Goal: Task Accomplishment & Management: Complete application form

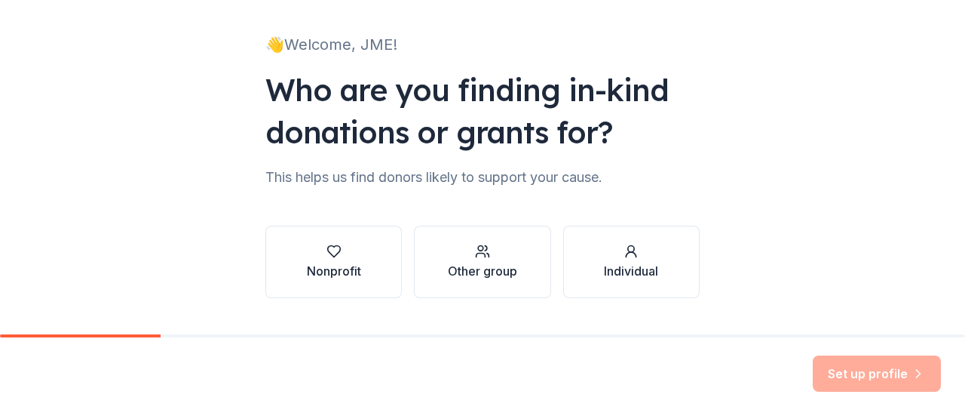
scroll to position [124, 0]
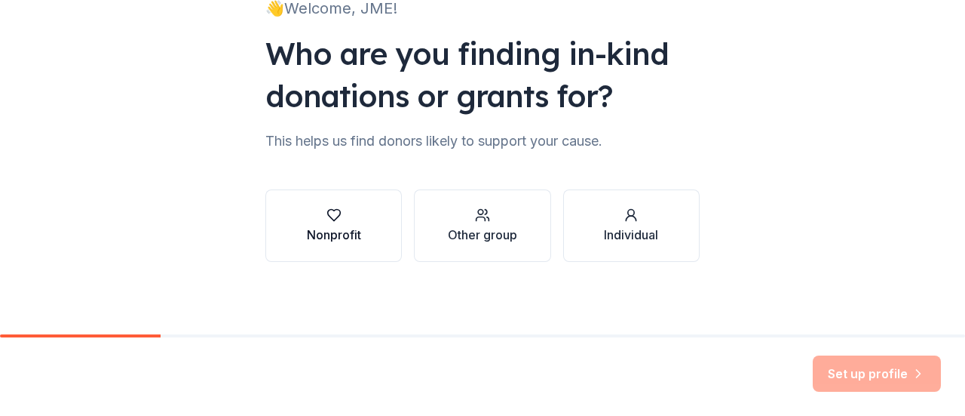
click at [337, 220] on div "button" at bounding box center [334, 214] width 54 height 15
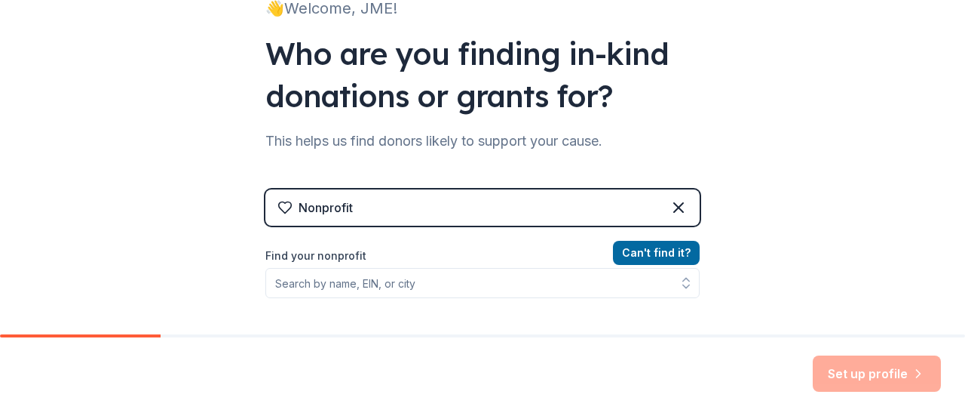
click at [337, 220] on div "Nonprofit" at bounding box center [482, 207] width 434 height 36
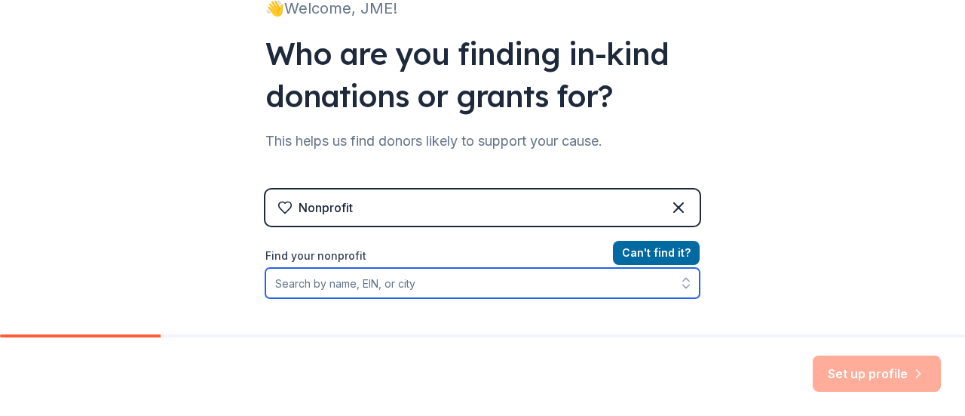
click at [462, 289] on input "Find your nonprofit" at bounding box center [482, 283] width 434 height 30
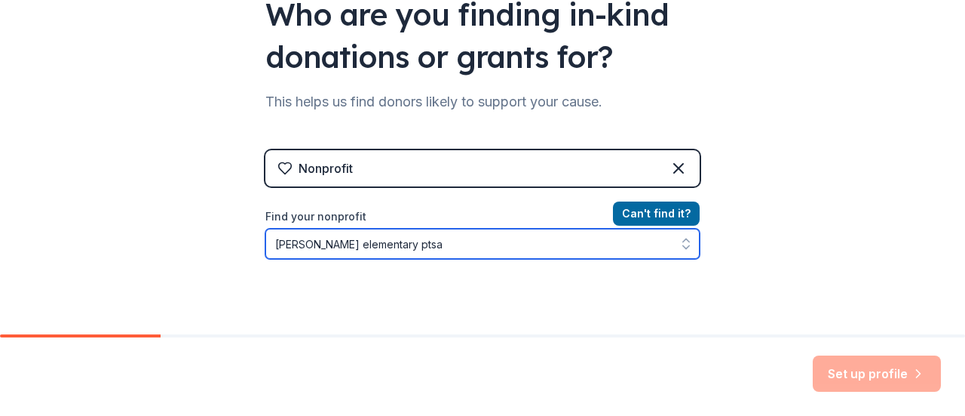
drag, startPoint x: 496, startPoint y: 239, endPoint x: 176, endPoint y: 225, distance: 320.1
click at [176, 225] on div "👋 Welcome, JME! Who are you finding in-kind donations or grants for? This helps…" at bounding box center [482, 159] width 965 height 645
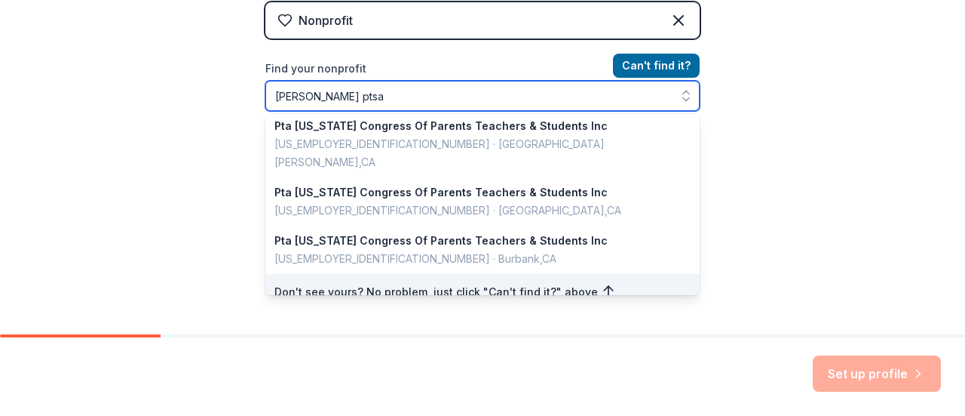
scroll to position [0, 0]
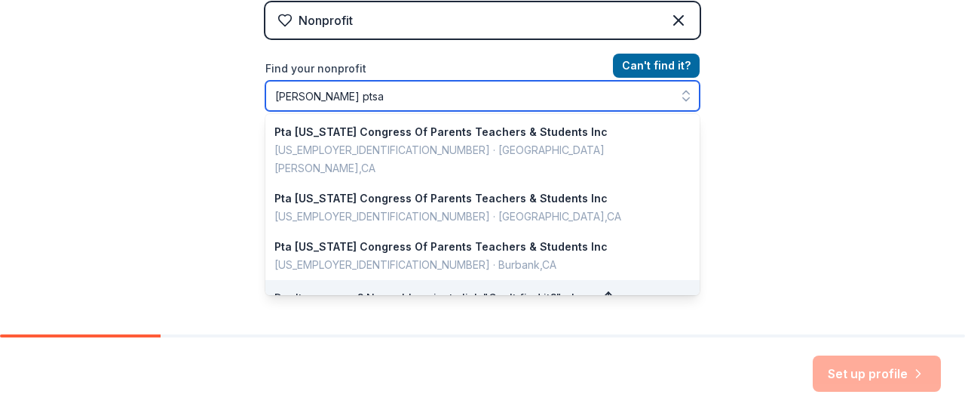
drag, startPoint x: 326, startPoint y: 88, endPoint x: 200, endPoint y: 93, distance: 126.0
click at [200, 93] on div "👋 Welcome, JME! Who are you finding in-kind donations or grants for? This helps…" at bounding box center [482, 11] width 965 height 645
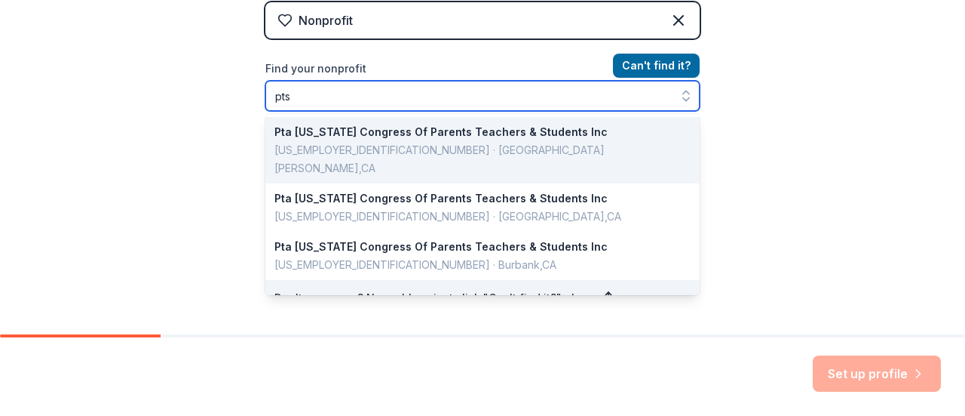
type input "ptsa"
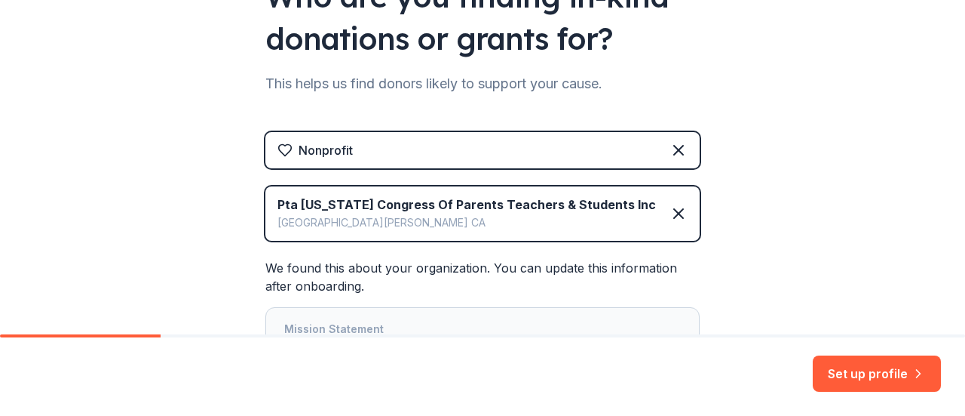
scroll to position [311, 0]
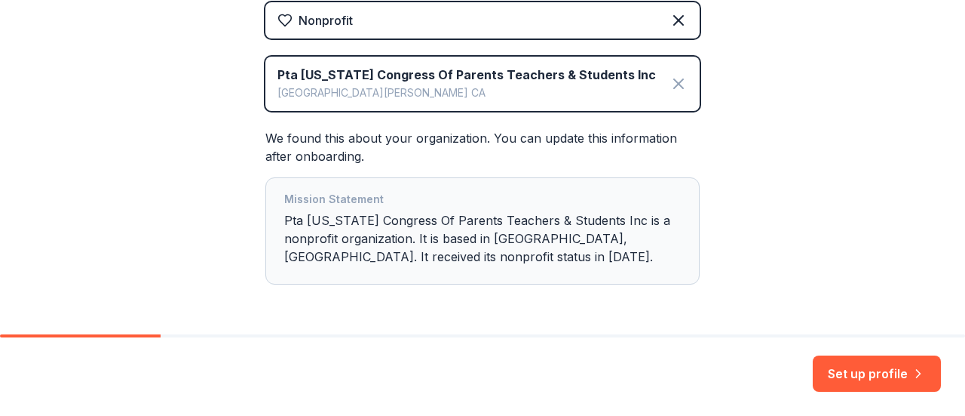
click at [676, 85] on icon at bounding box center [679, 84] width 18 height 18
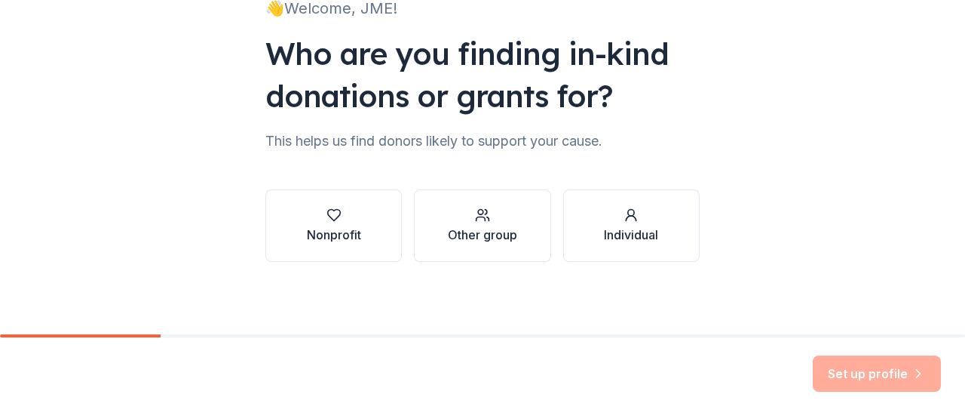
scroll to position [124, 0]
click at [297, 205] on button "Nonprofit" at bounding box center [333, 225] width 137 height 72
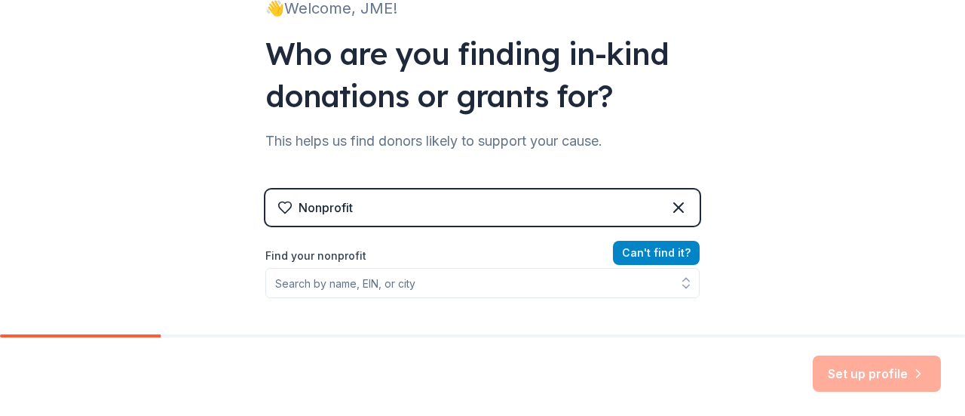
click at [648, 253] on button "Can ' t find it?" at bounding box center [656, 253] width 87 height 24
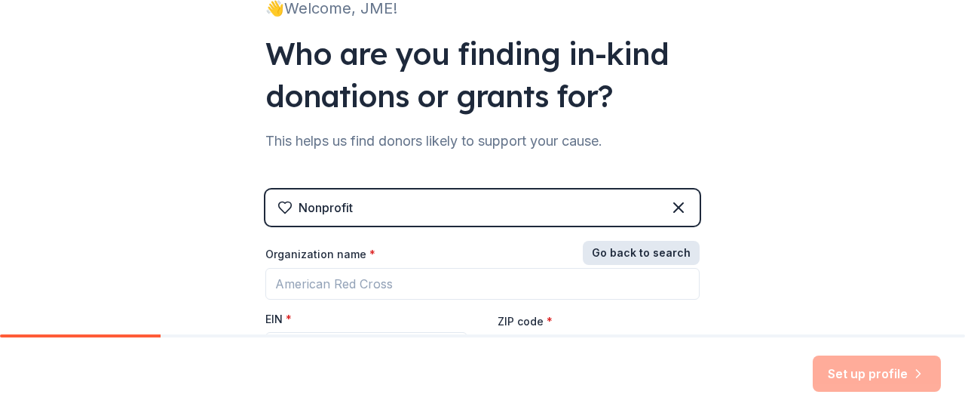
click at [625, 253] on button "Go back to search" at bounding box center [641, 253] width 117 height 24
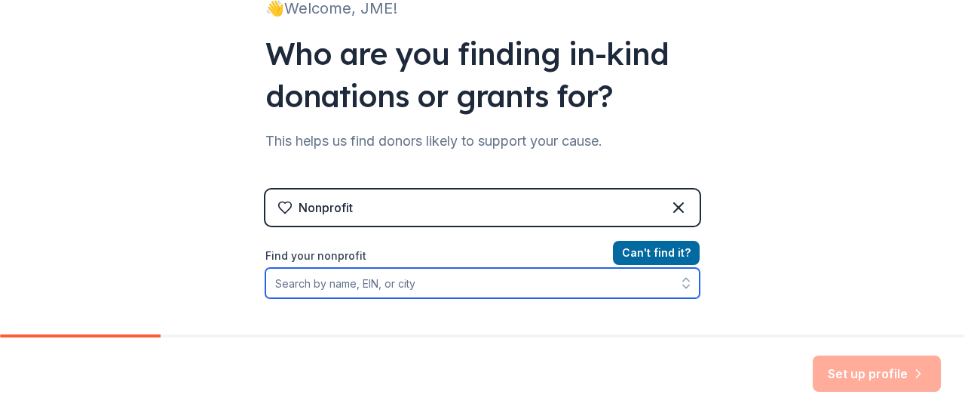
click at [466, 284] on input "Find your nonprofit" at bounding box center [482, 283] width 434 height 30
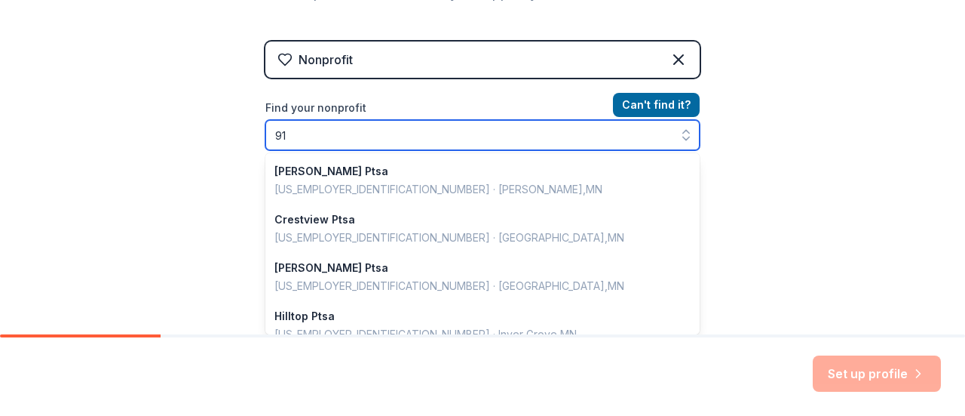
scroll to position [1065, 0]
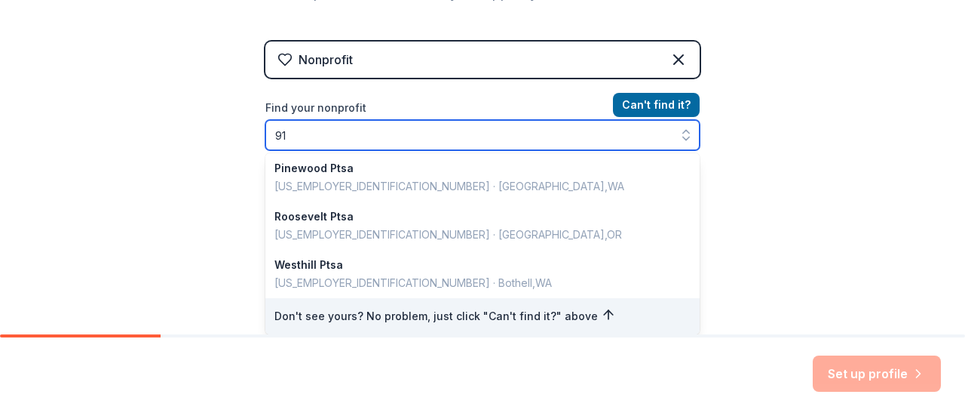
type input "91-"
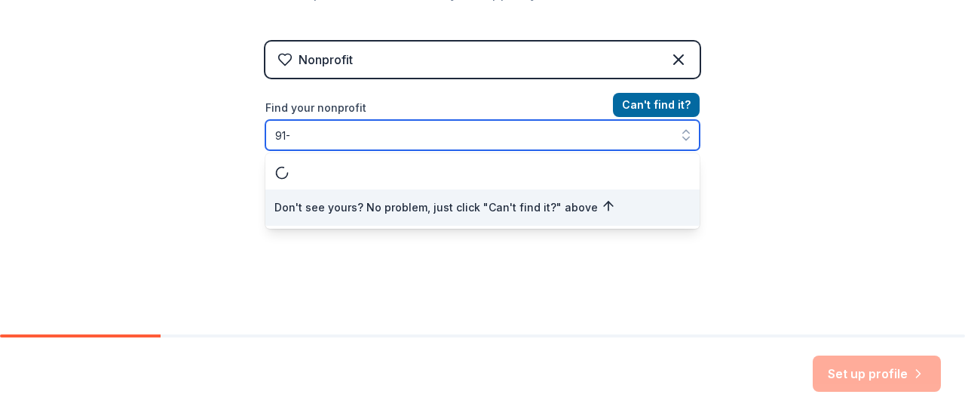
scroll to position [0, 0]
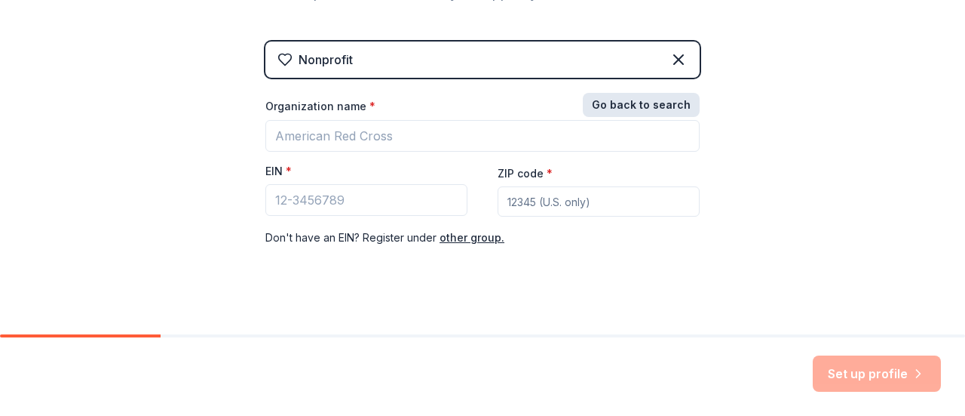
click at [649, 106] on button "Go back to search" at bounding box center [641, 105] width 117 height 24
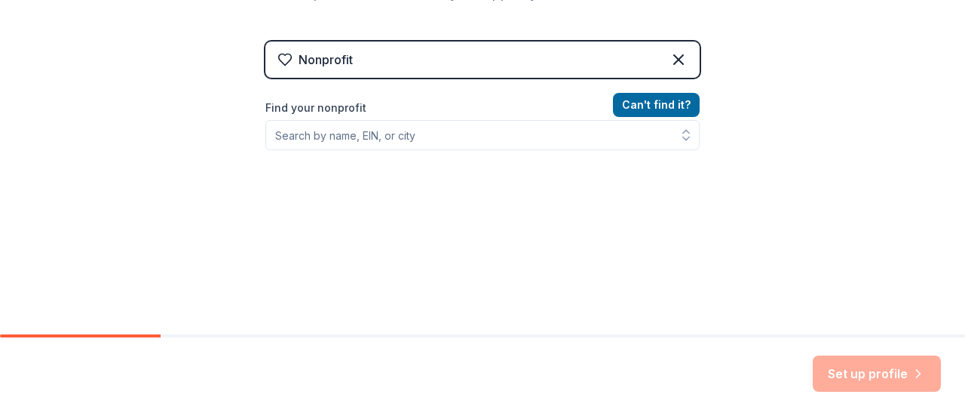
drag, startPoint x: 649, startPoint y: 106, endPoint x: 476, endPoint y: 141, distance: 176.2
click at [476, 141] on div "Can ' t find it? Find your nonprofit" at bounding box center [482, 183] width 434 height 175
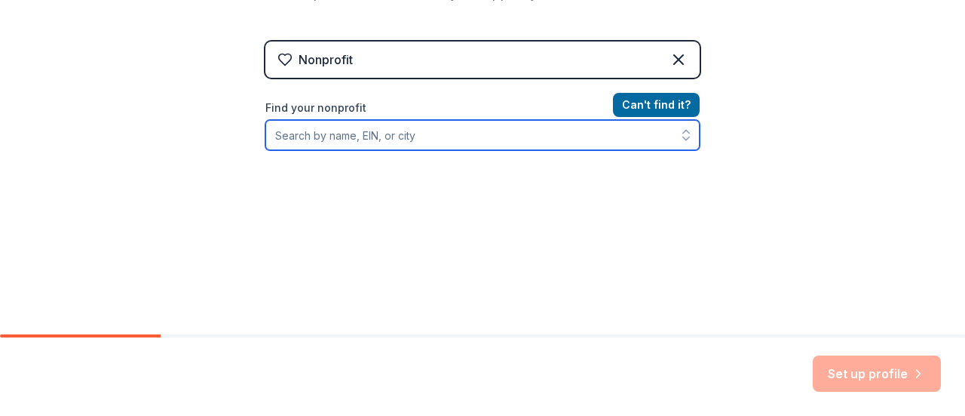
click at [476, 141] on input "Find your nonprofit" at bounding box center [482, 135] width 434 height 30
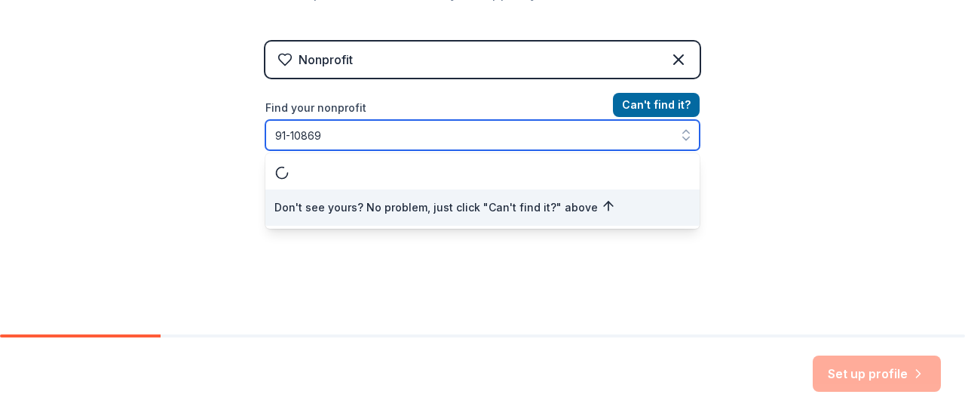
type input "91-108693"
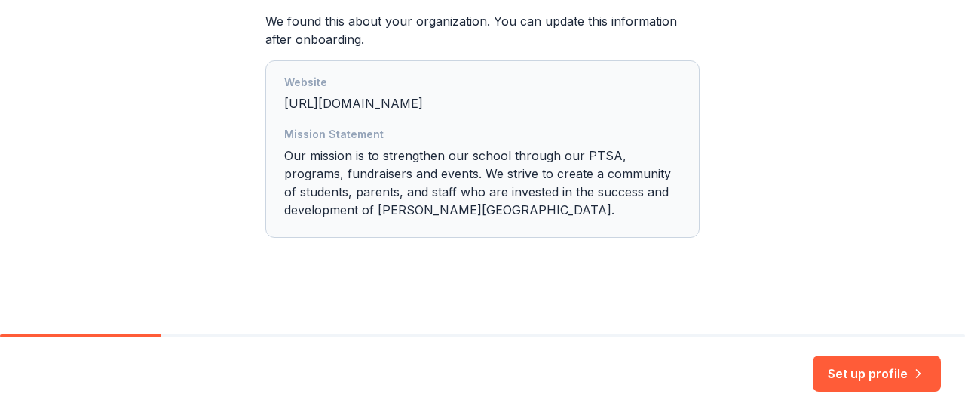
scroll to position [433, 0]
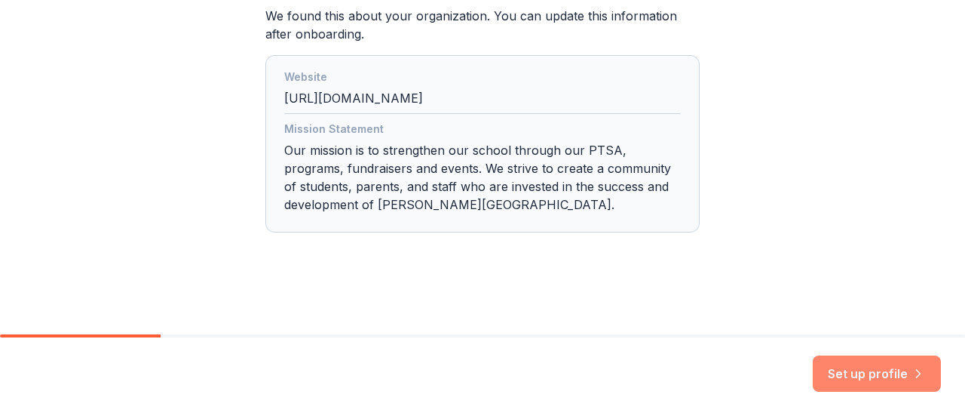
click at [892, 369] on button "Set up profile" at bounding box center [877, 373] width 128 height 36
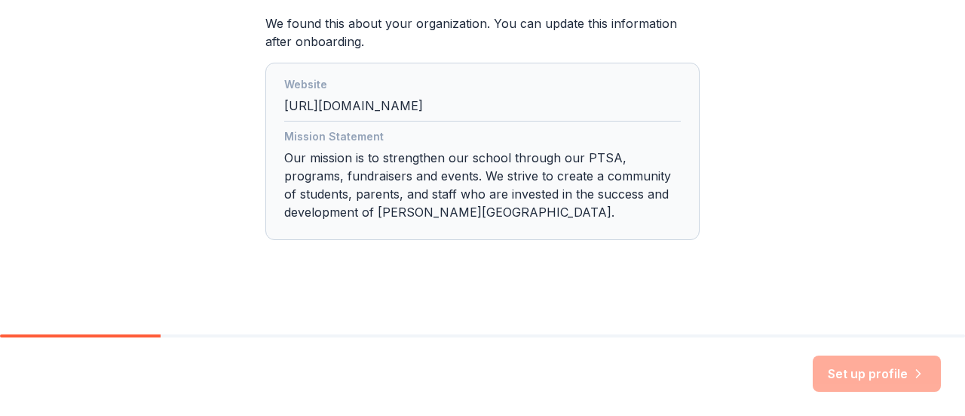
scroll to position [428, 0]
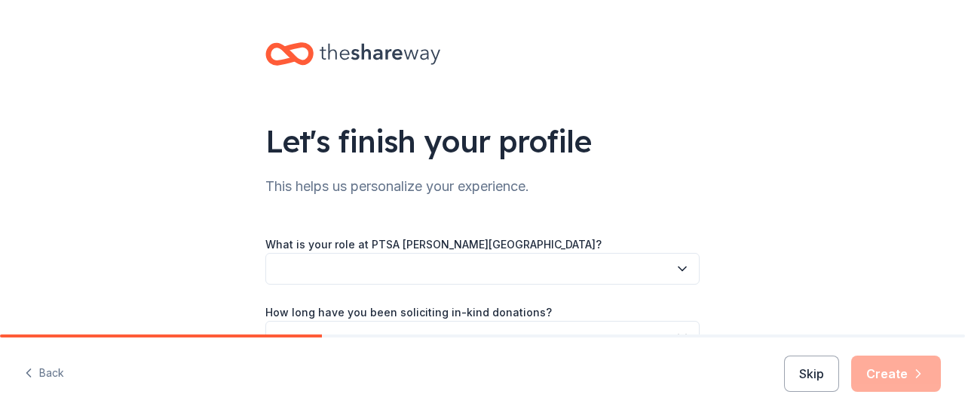
click at [657, 272] on button "button" at bounding box center [482, 269] width 434 height 32
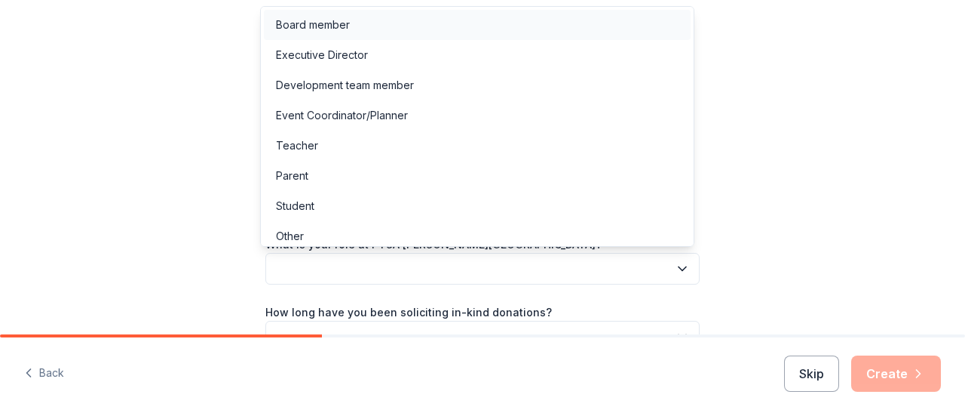
click at [545, 22] on div "Board member" at bounding box center [477, 25] width 427 height 30
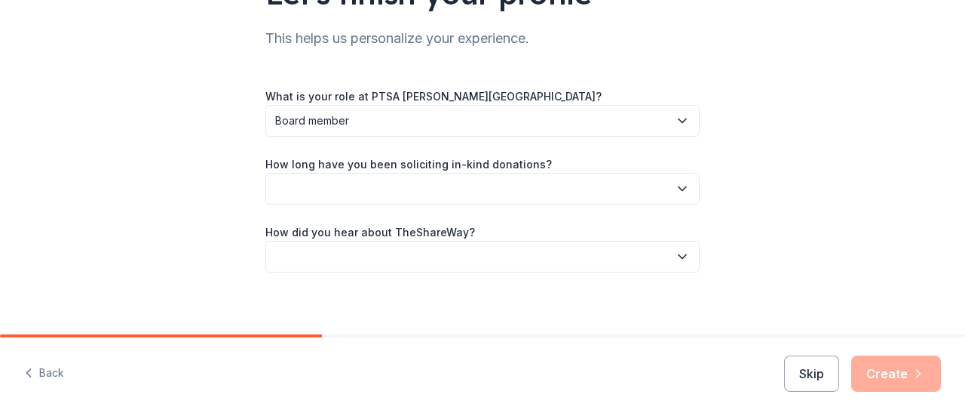
scroll to position [158, 0]
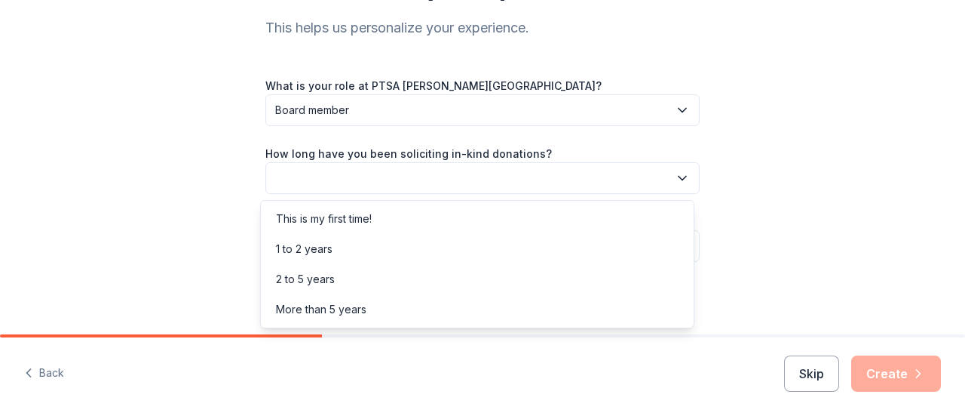
click at [516, 173] on button "button" at bounding box center [482, 178] width 434 height 32
click at [456, 225] on div "This is my first time!" at bounding box center [477, 219] width 427 height 30
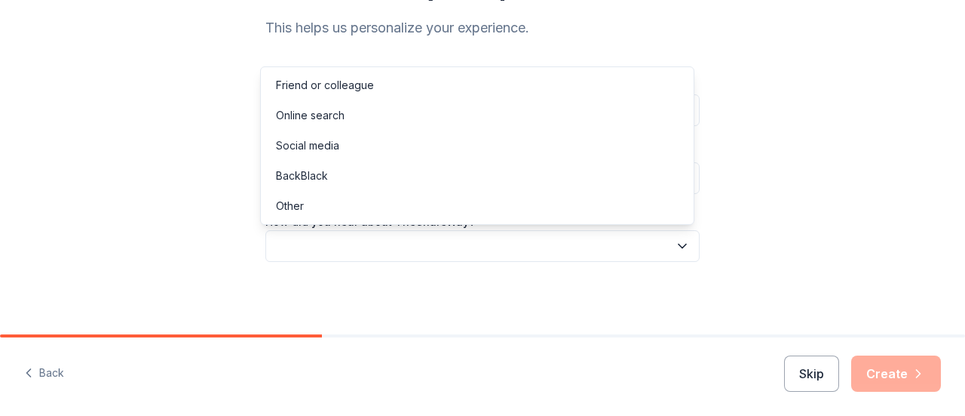
click at [471, 255] on button "button" at bounding box center [482, 246] width 434 height 32
click at [416, 90] on div "Friend or colleague" at bounding box center [477, 85] width 427 height 30
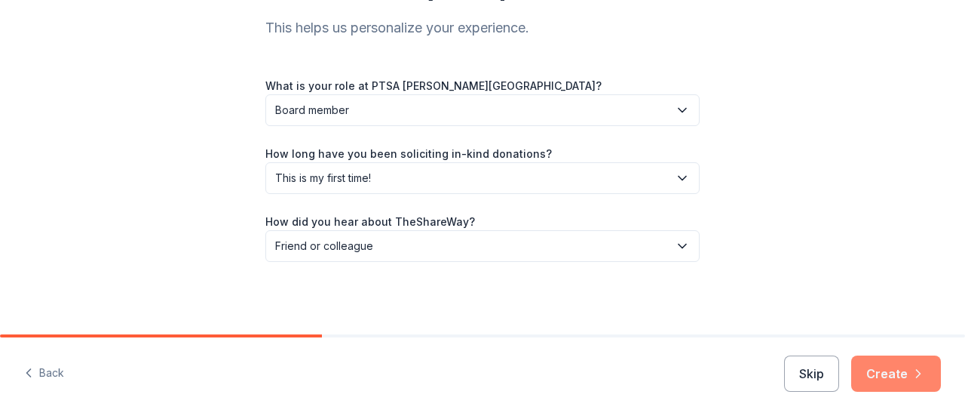
click at [894, 373] on button "Create" at bounding box center [897, 373] width 90 height 36
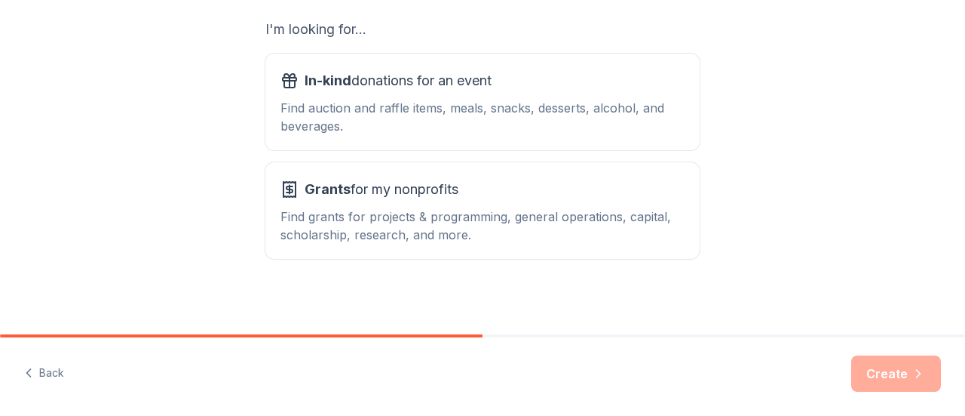
scroll to position [275, 0]
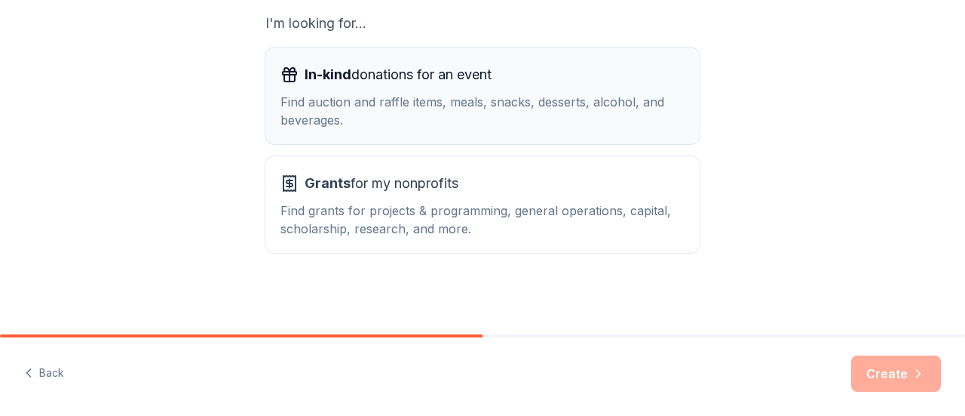
click at [431, 85] on span "In-kind donations for an event" at bounding box center [398, 75] width 187 height 24
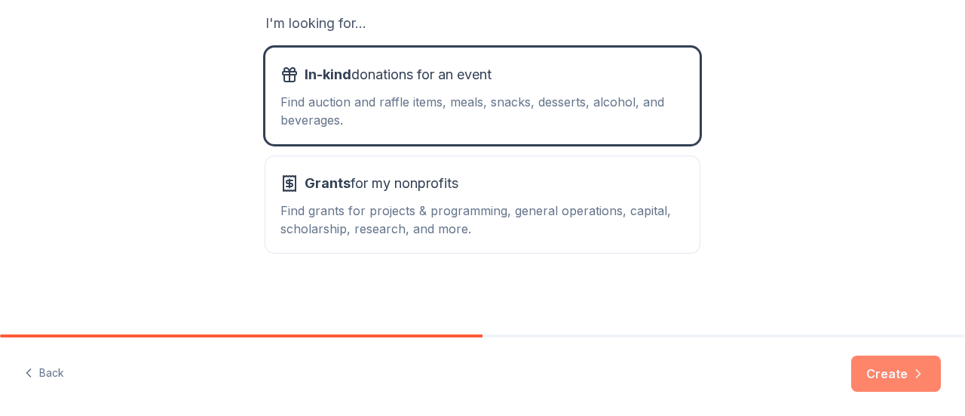
click at [898, 372] on button "Create" at bounding box center [897, 373] width 90 height 36
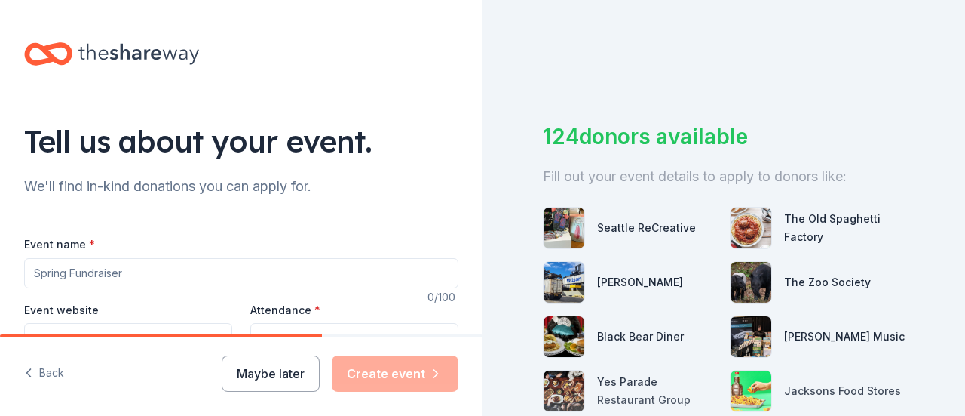
click at [134, 274] on input "Event name *" at bounding box center [241, 273] width 434 height 30
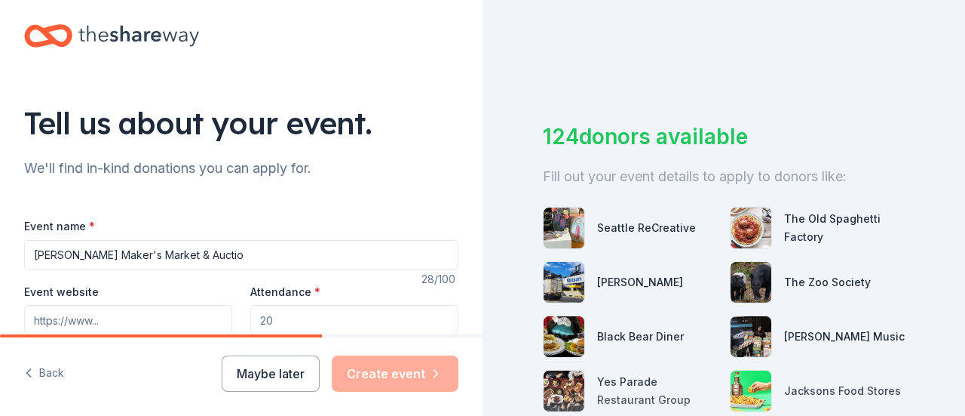
click at [189, 251] on input "Muir Maker's Market & Auctio" at bounding box center [241, 255] width 434 height 30
type input "[PERSON_NAME] Maker's Market & Auction"
paste input "https://www.muirptsa.org/makers-market-25"
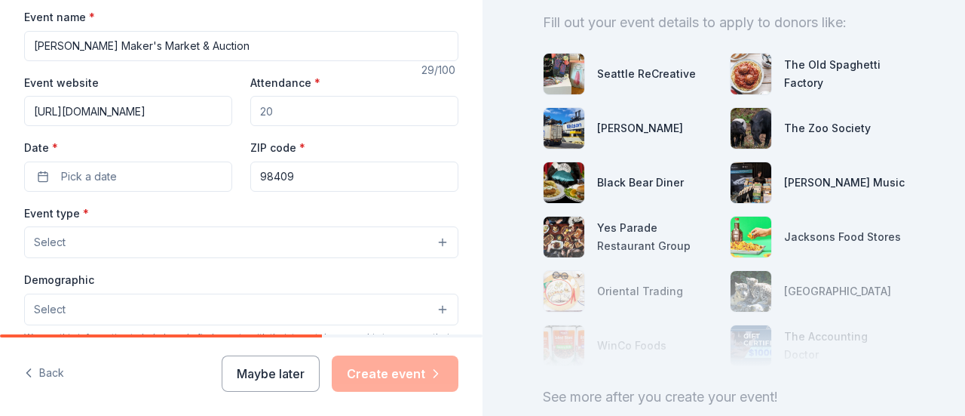
scroll to position [232, 0]
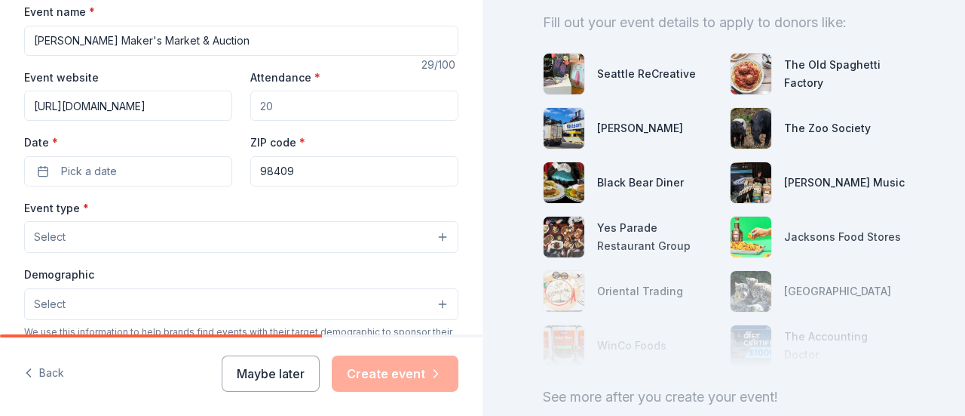
type input "https://www.muirptsa.org/makers-market-25"
click at [293, 96] on input "Attendance *" at bounding box center [354, 106] width 208 height 30
type input "300"
click at [143, 161] on button "Pick a date" at bounding box center [128, 171] width 208 height 30
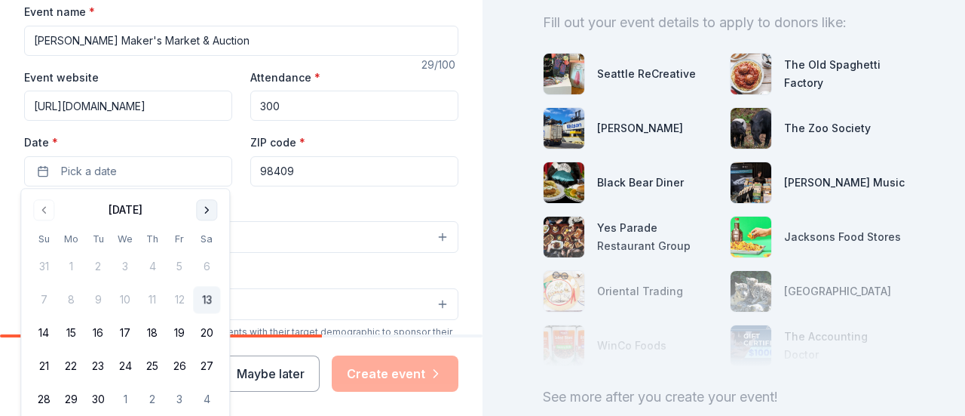
click at [197, 210] on button "Go to next month" at bounding box center [206, 209] width 21 height 21
click at [206, 301] on button "13" at bounding box center [206, 300] width 27 height 27
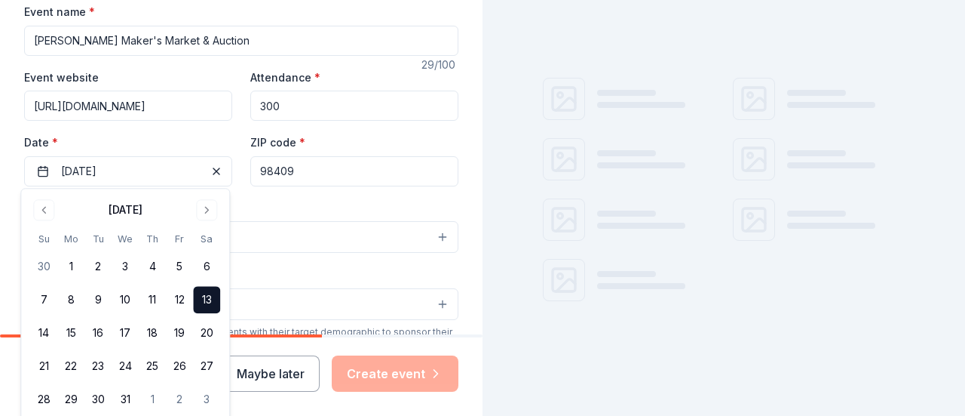
scroll to position [72, 0]
click at [318, 170] on input "98409" at bounding box center [354, 171] width 208 height 30
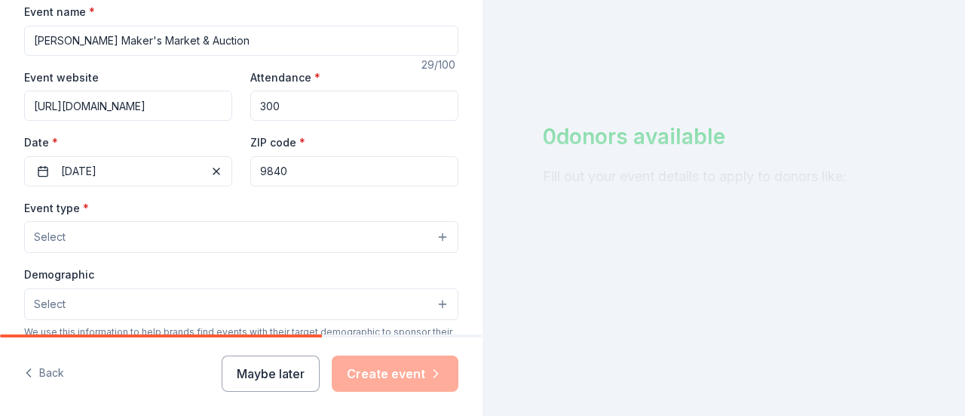
scroll to position [0, 0]
type input "98034"
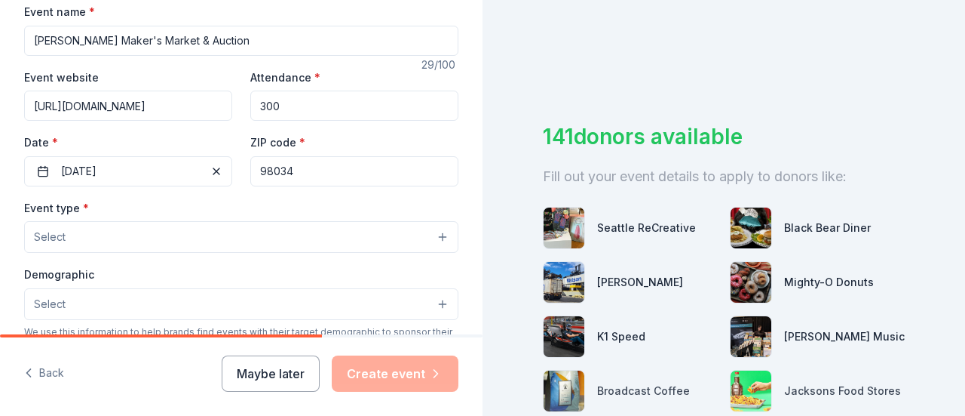
click at [433, 235] on button "Select" at bounding box center [241, 237] width 434 height 32
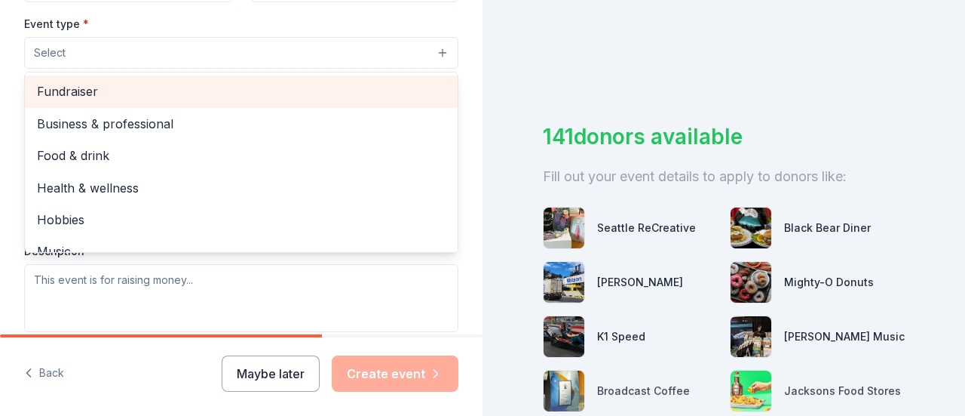
click at [338, 90] on span "Fundraiser" at bounding box center [241, 91] width 409 height 20
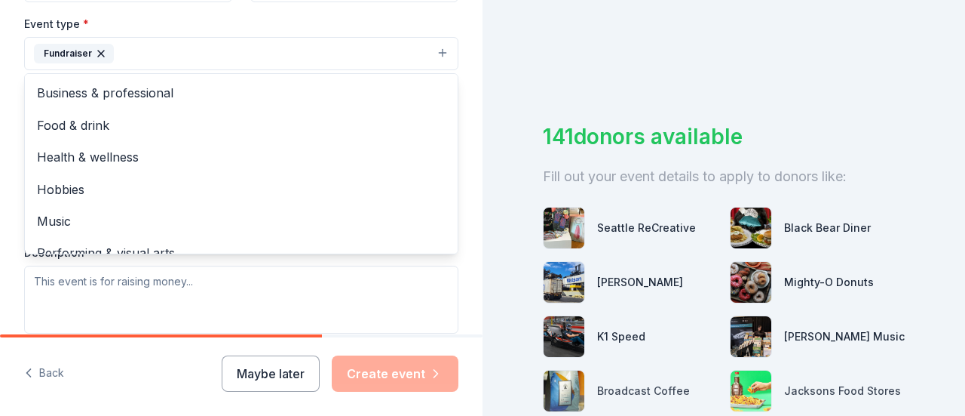
scroll to position [18, 0]
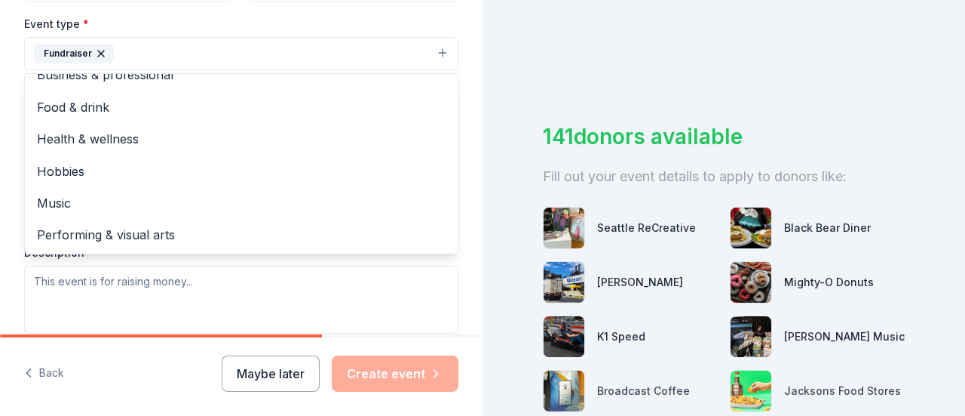
click at [386, 301] on div "Event type * Fundraiser Business & professional Food & drink Health & wellness …" at bounding box center [241, 173] width 434 height 319
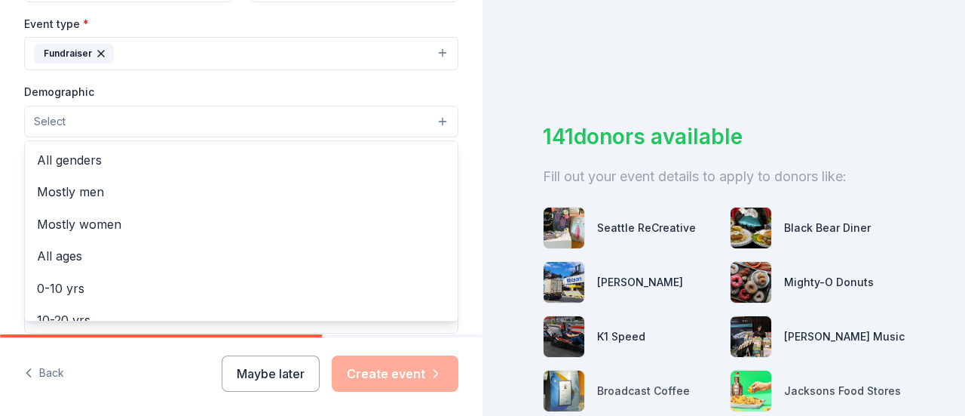
click at [216, 117] on button "Select" at bounding box center [241, 122] width 434 height 32
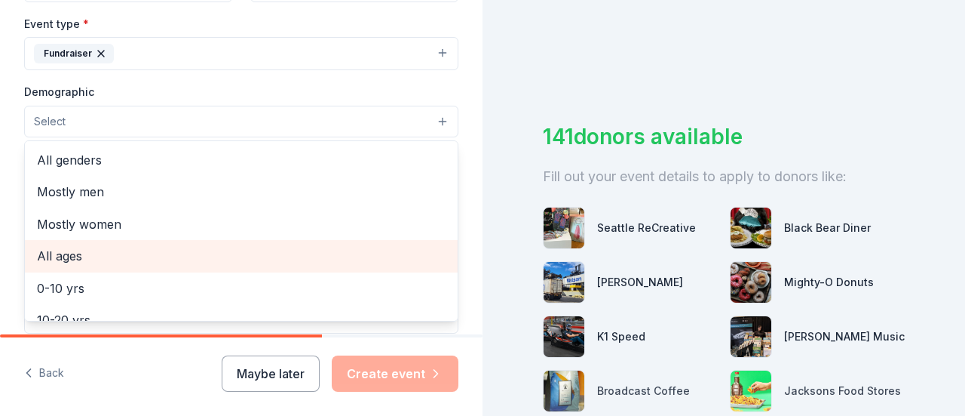
click at [316, 251] on span "All ages" at bounding box center [241, 256] width 409 height 20
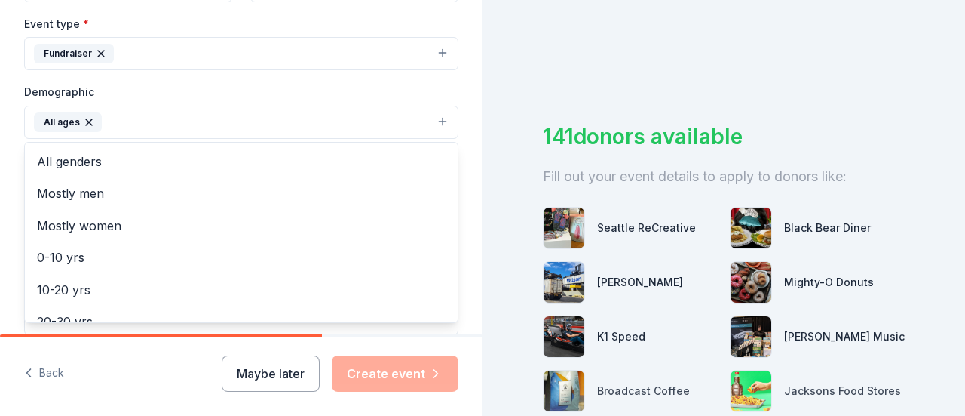
click at [465, 99] on div "Tell us about your event. We'll find in-kind donations you can apply for. Event…" at bounding box center [241, 87] width 483 height 1007
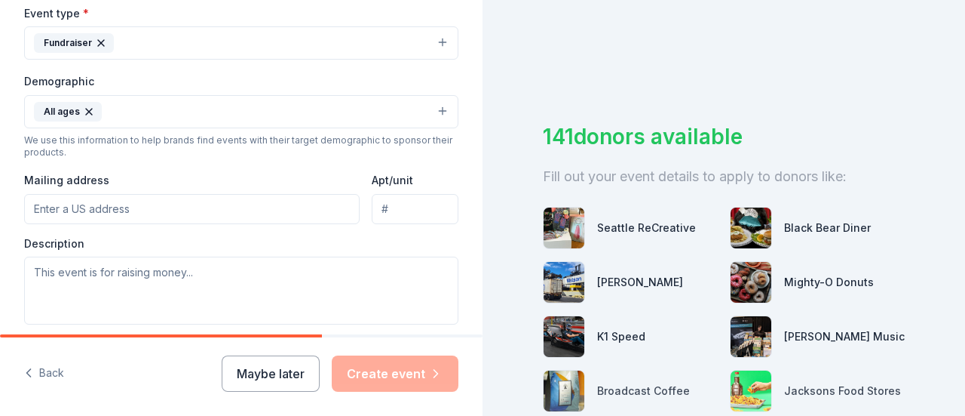
scroll to position [425, 0]
click at [181, 200] on input "Mailing address" at bounding box center [192, 210] width 336 height 30
paste input "14012 132nd Ave NE, Kirkland, WA 98034"
type input "14012 132nd Avenue Northeast, Kirkland, WA, 98034"
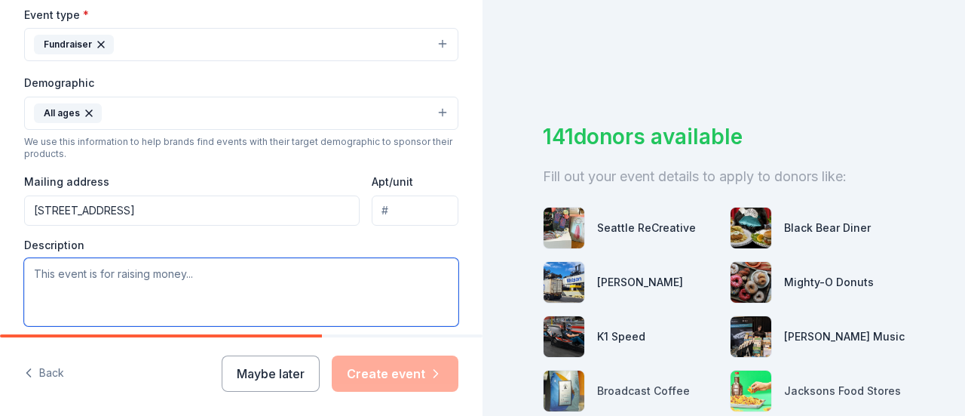
click at [171, 284] on textarea at bounding box center [241, 292] width 434 height 68
paste textarea "Every purchase supports our 5th graders get to Camp Orkila while boosting local…"
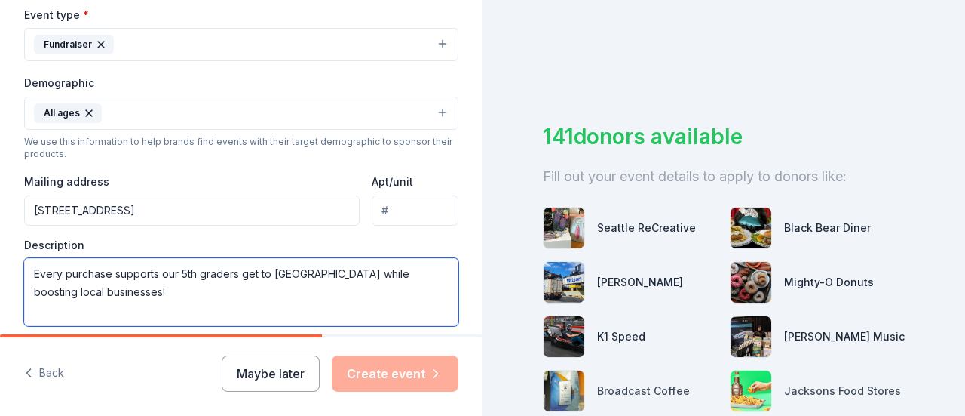
click at [198, 308] on textarea "Every purchase supports our 5th graders get to Camp Orkila while boosting local…" at bounding box center [241, 292] width 434 height 68
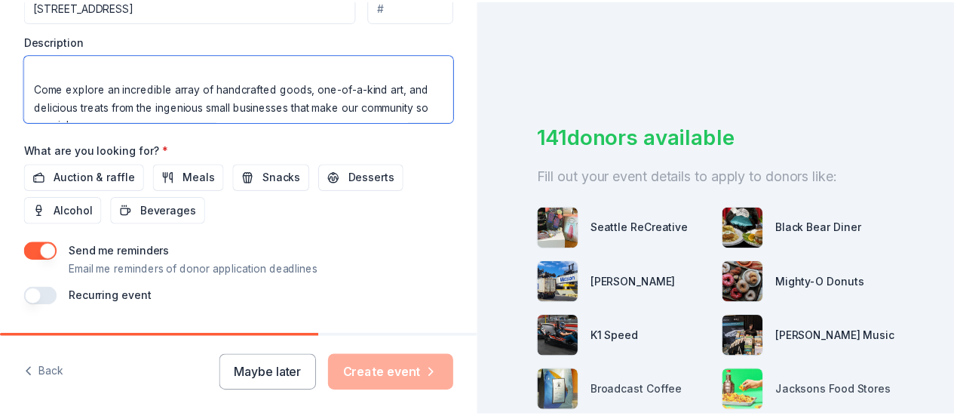
scroll to position [668, 0]
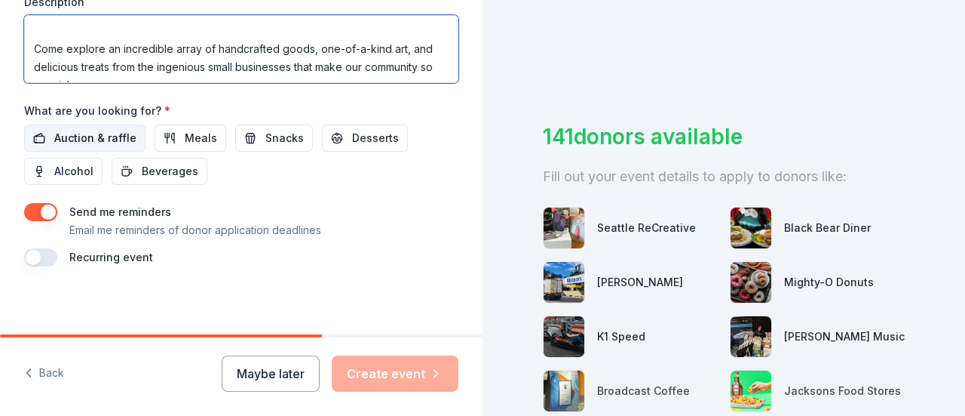
type textarea "Every purchase supports our 5th graders get to [GEOGRAPHIC_DATA] while boosting…"
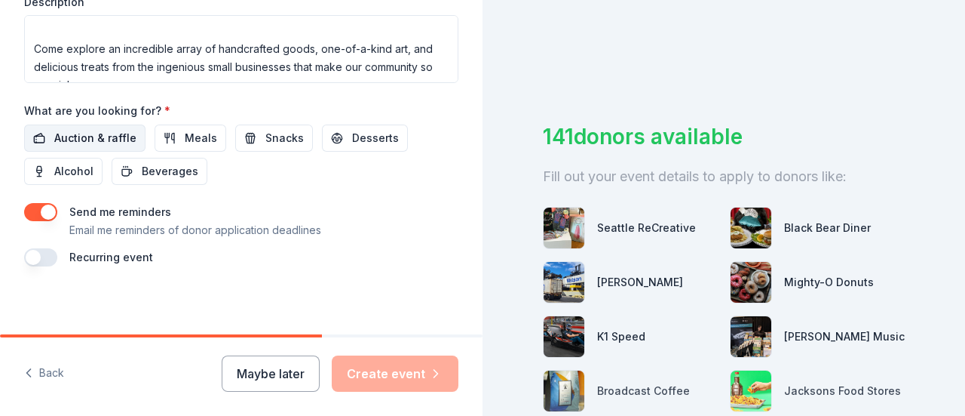
click at [108, 133] on span "Auction & raffle" at bounding box center [95, 138] width 82 height 18
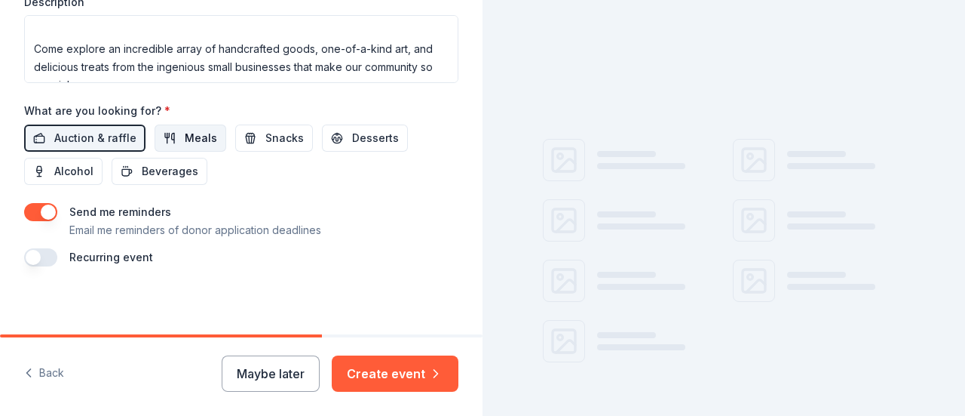
click at [201, 134] on span "Meals" at bounding box center [201, 138] width 32 height 18
click at [265, 139] on span "Snacks" at bounding box center [284, 138] width 38 height 18
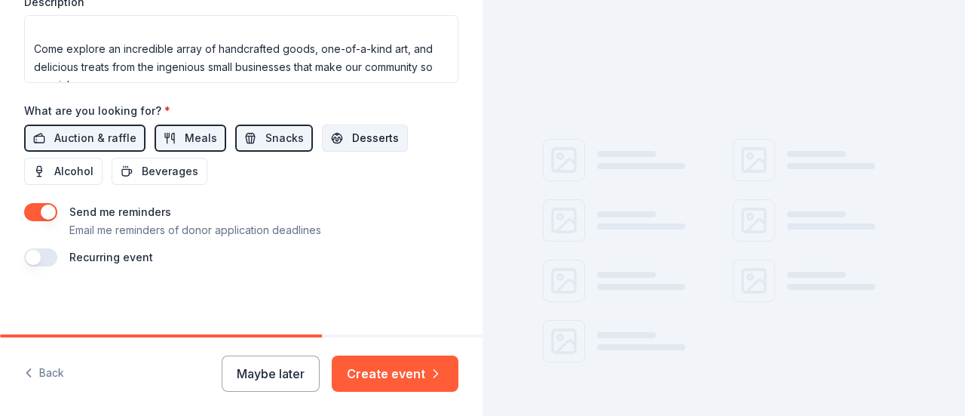
click at [354, 143] on span "Desserts" at bounding box center [375, 138] width 47 height 18
click at [71, 170] on span "Alcohol" at bounding box center [73, 171] width 39 height 18
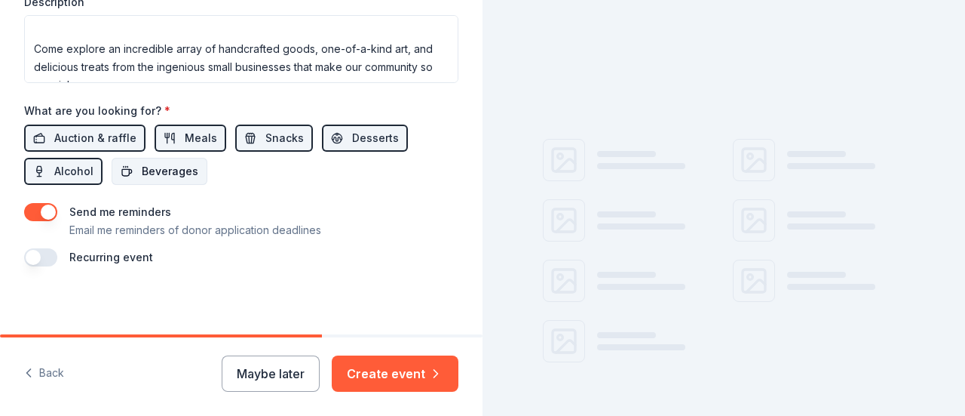
click at [161, 170] on span "Beverages" at bounding box center [170, 171] width 57 height 18
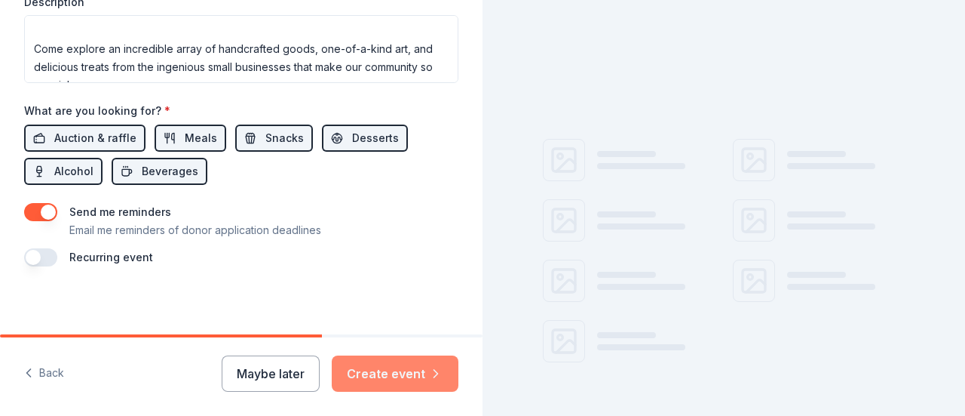
click at [379, 373] on button "Create event" at bounding box center [395, 373] width 127 height 36
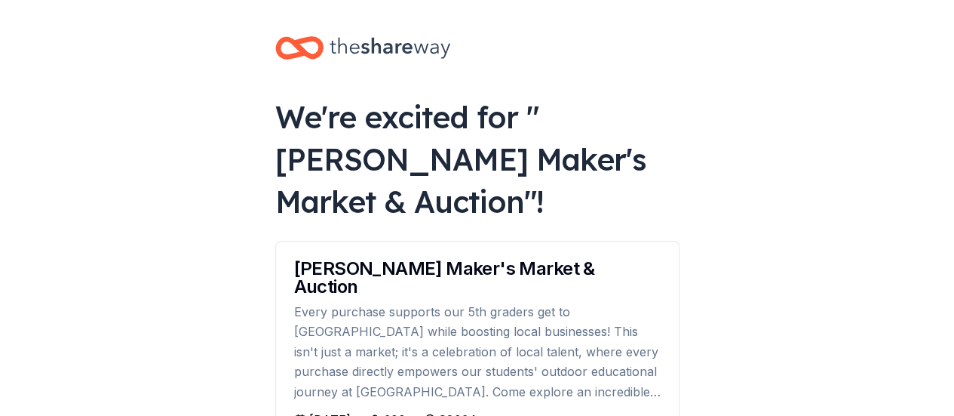
drag, startPoint x: 958, startPoint y: 138, endPoint x: 963, endPoint y: 180, distance: 42.6
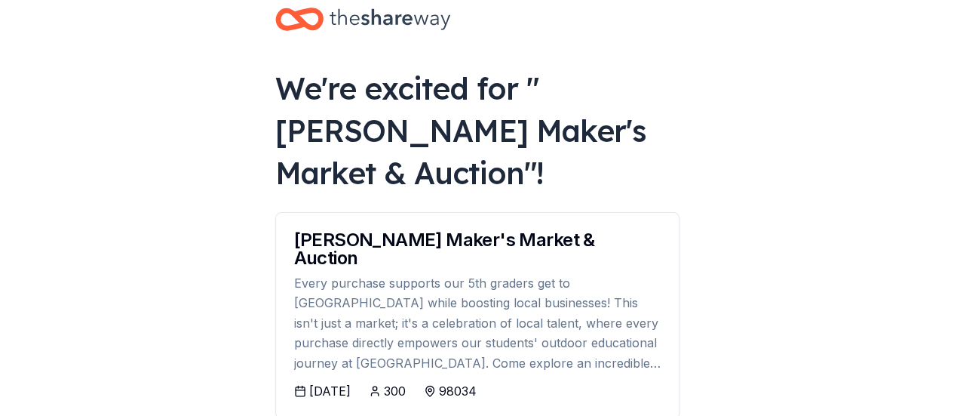
scroll to position [15, 0]
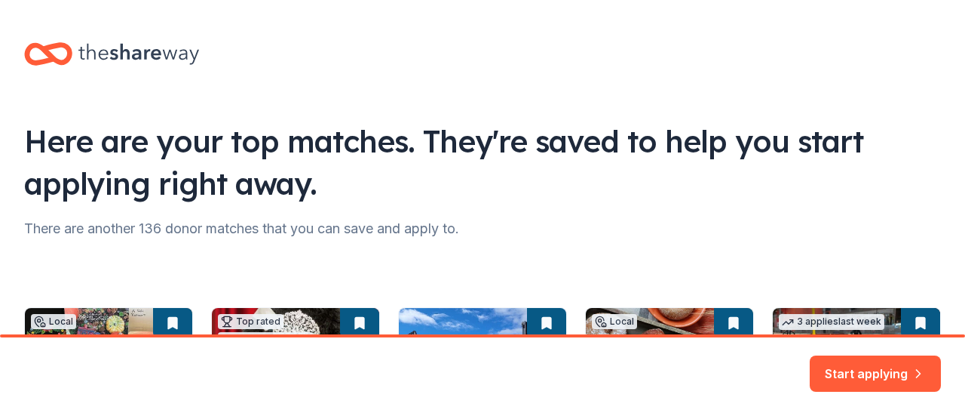
drag, startPoint x: 962, startPoint y: 327, endPoint x: 939, endPoint y: 144, distance: 184.0
click at [939, 144] on html "Here are your top matches. They're saved to help you start applying right away.…" at bounding box center [482, 208] width 965 height 416
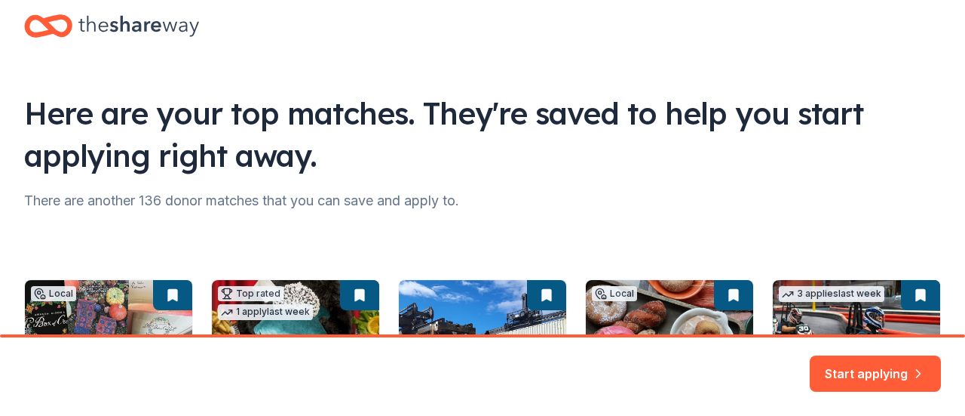
scroll to position [299, 0]
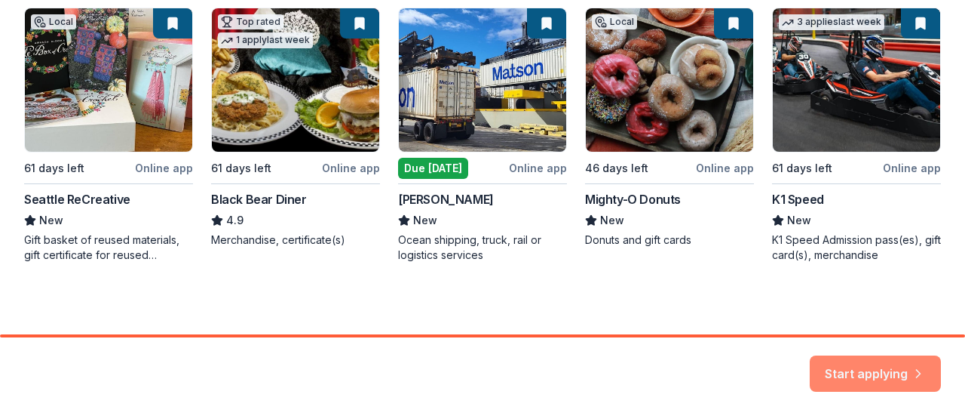
click at [885, 373] on button "Start applying" at bounding box center [875, 364] width 131 height 36
click at [870, 367] on div "Start applying" at bounding box center [875, 373] width 131 height 36
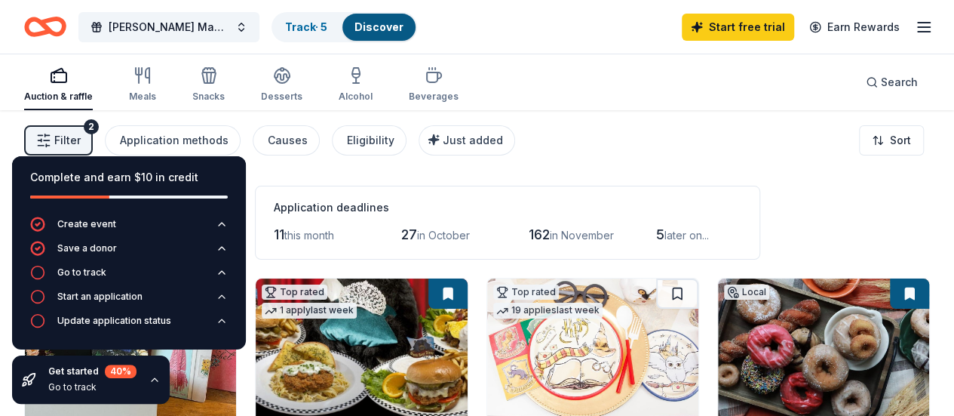
click at [78, 130] on button "Filter 2" at bounding box center [58, 140] width 69 height 30
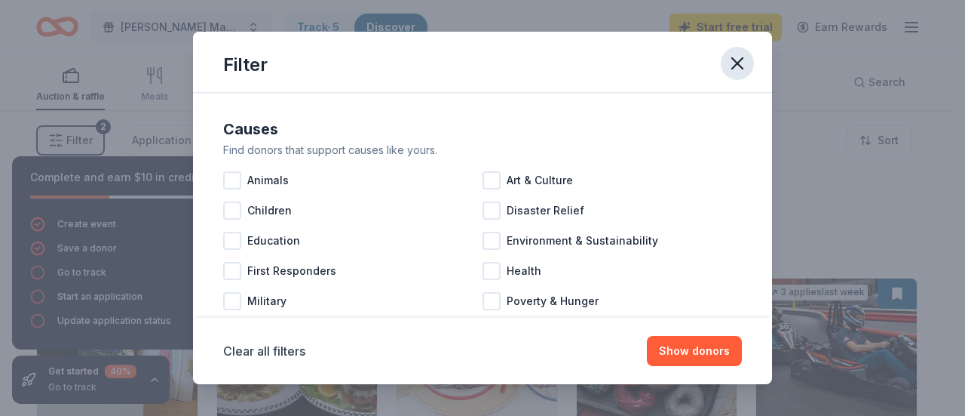
click at [732, 63] on icon "button" at bounding box center [737, 63] width 21 height 21
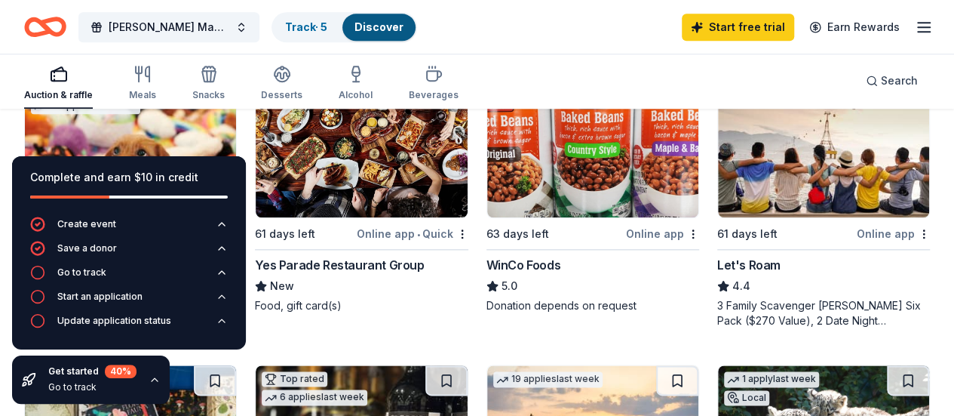
scroll to position [1133, 0]
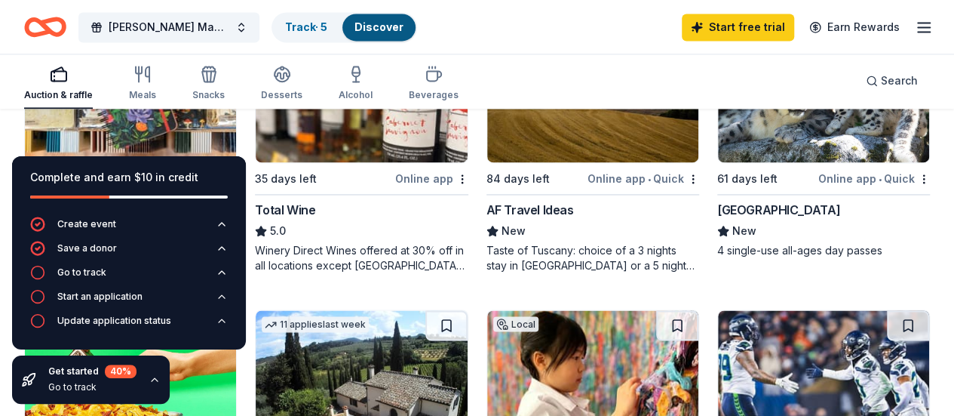
click at [632, 310] on img at bounding box center [592, 381] width 211 height 143
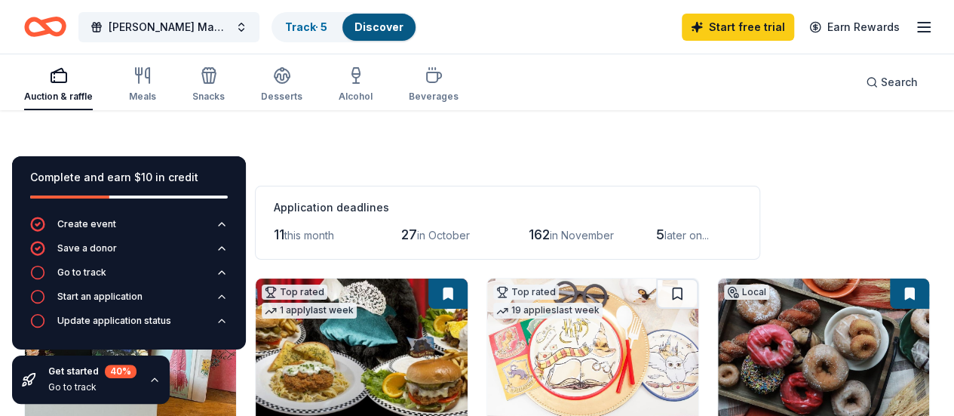
scroll to position [203, 0]
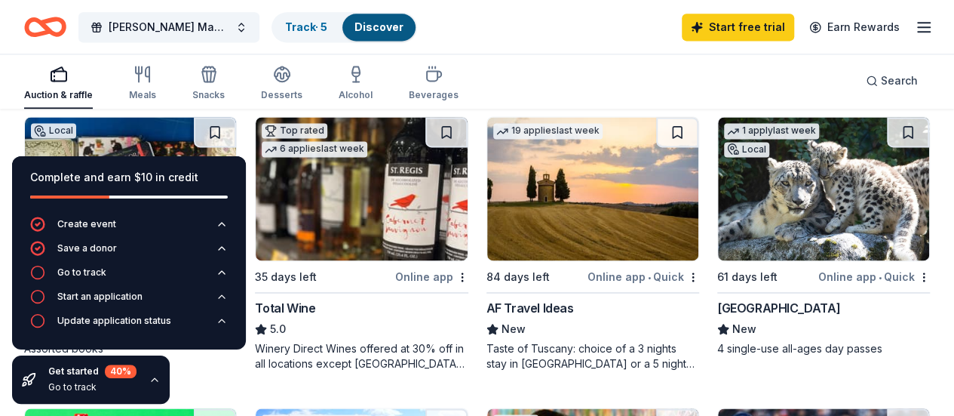
scroll to position [1017, 0]
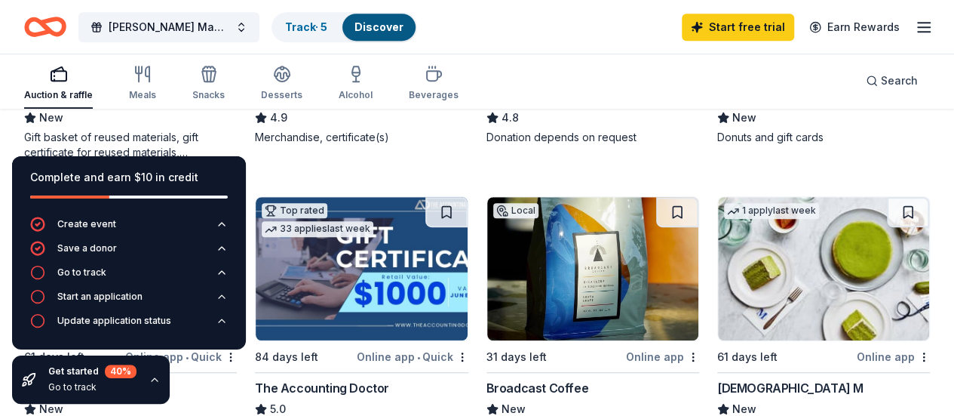
scroll to position [348, 0]
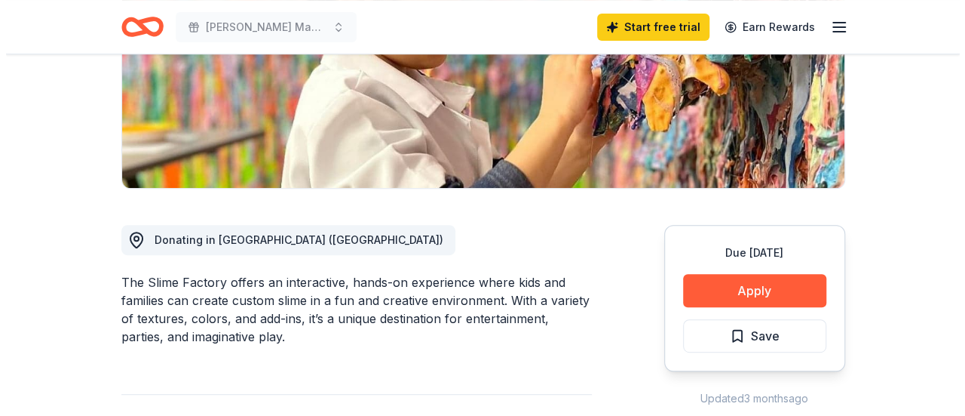
scroll to position [374, 0]
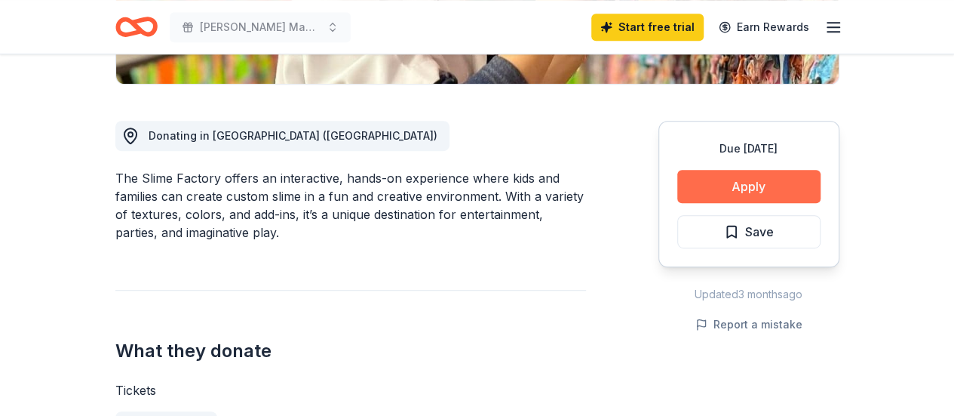
click at [744, 187] on button "Apply" at bounding box center [748, 186] width 143 height 33
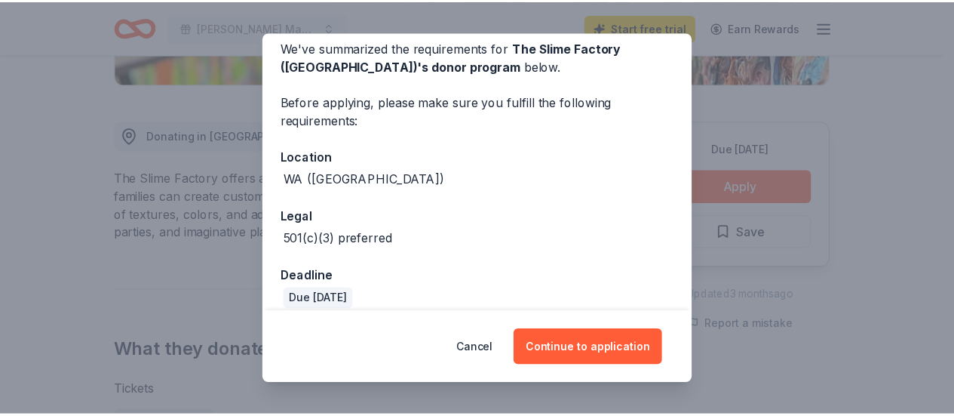
scroll to position [81, 0]
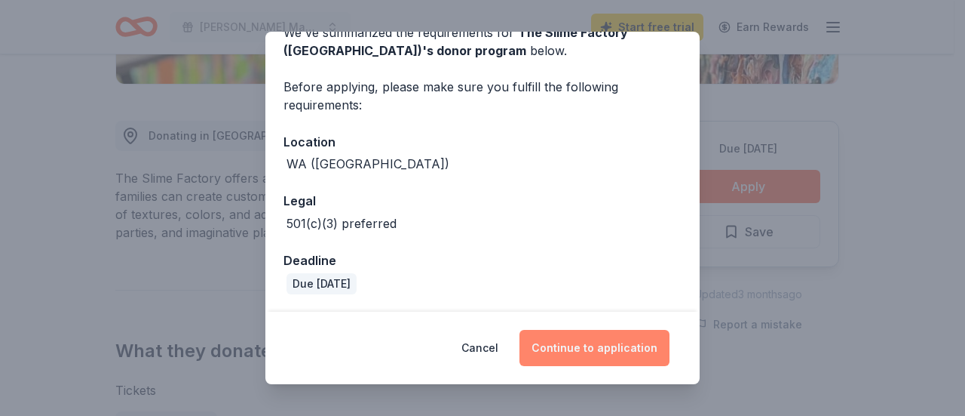
click at [594, 349] on button "Continue to application" at bounding box center [595, 348] width 150 height 36
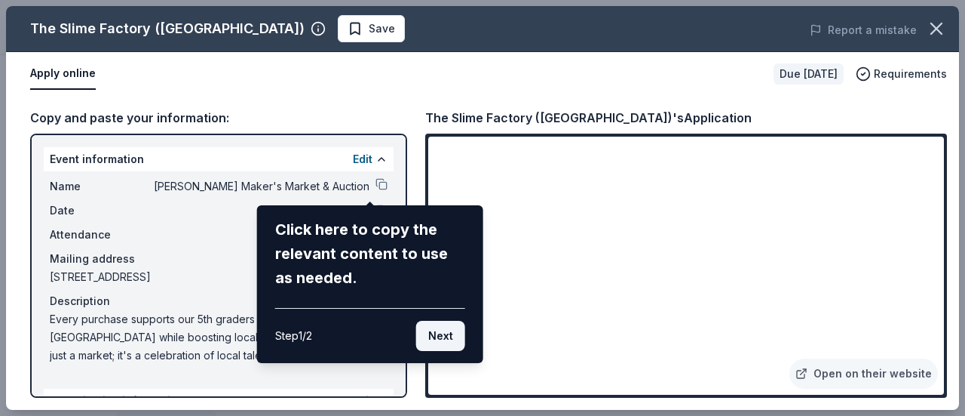
click at [446, 331] on button "Next" at bounding box center [440, 336] width 49 height 30
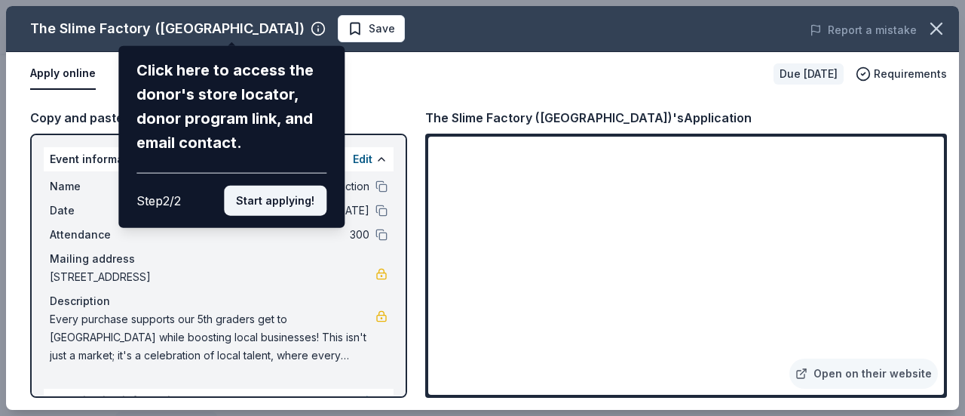
click at [284, 203] on button "Start applying!" at bounding box center [275, 201] width 103 height 30
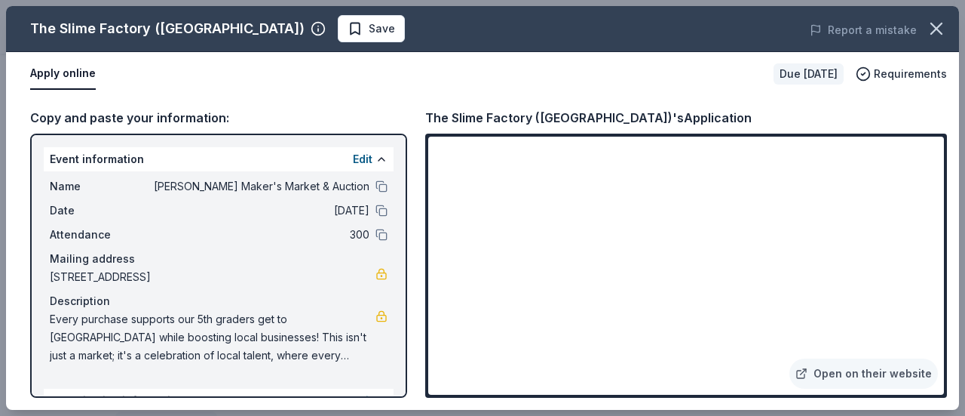
click at [77, 216] on span "Date" at bounding box center [100, 210] width 101 height 18
click at [935, 31] on icon "button" at bounding box center [936, 28] width 11 height 11
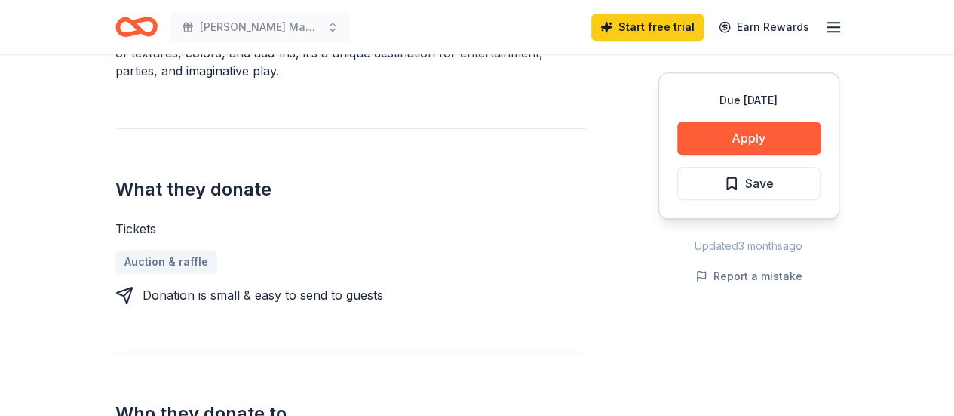
scroll to position [542, 0]
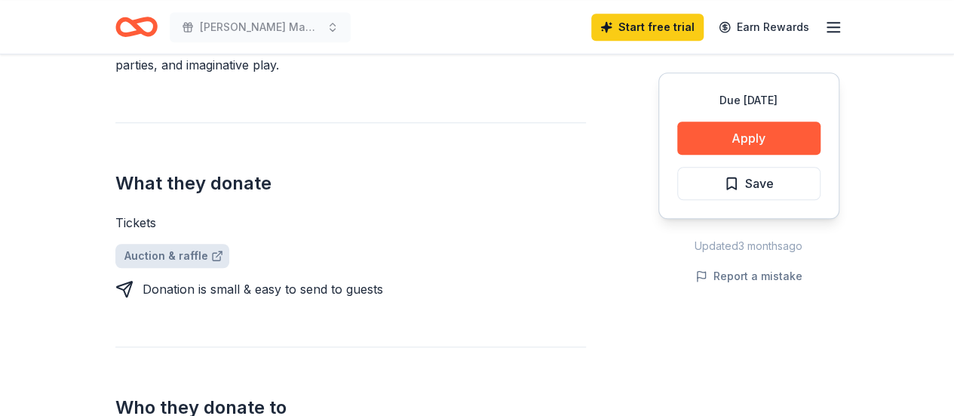
click at [211, 253] on icon at bounding box center [217, 256] width 12 height 12
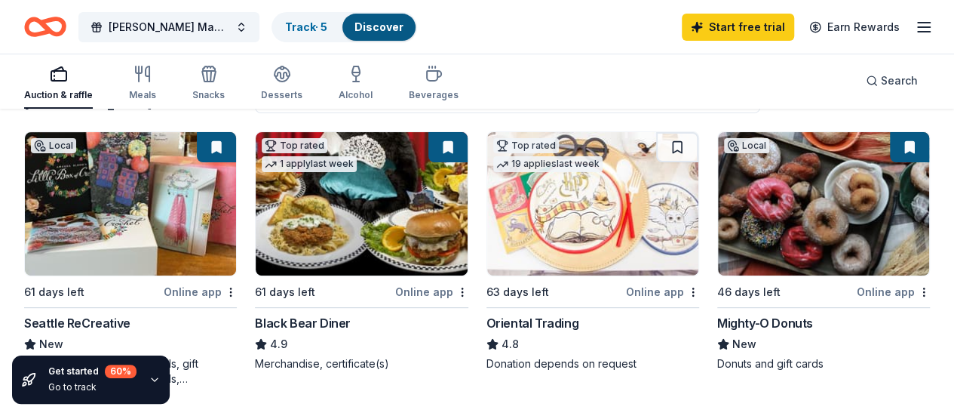
scroll to position [167, 0]
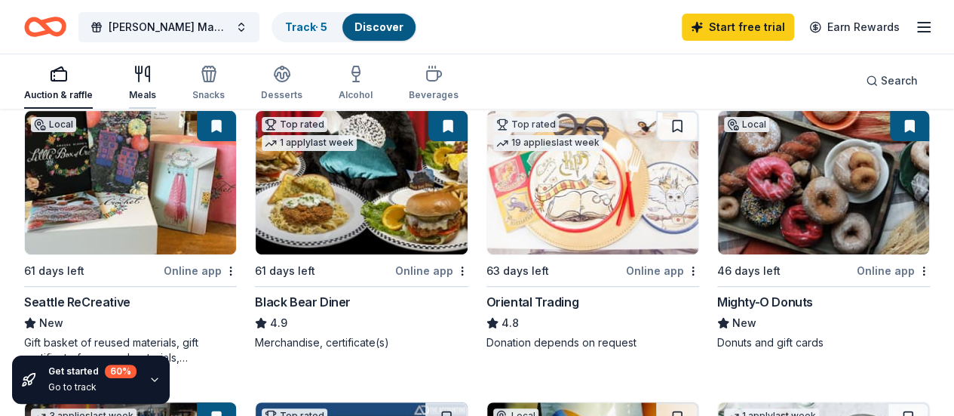
click at [152, 77] on icon "button" at bounding box center [143, 74] width 18 height 18
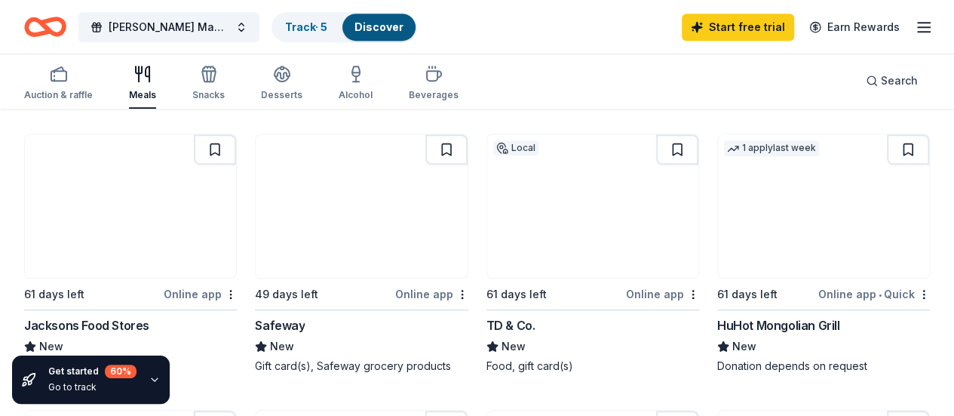
scroll to position [46, 0]
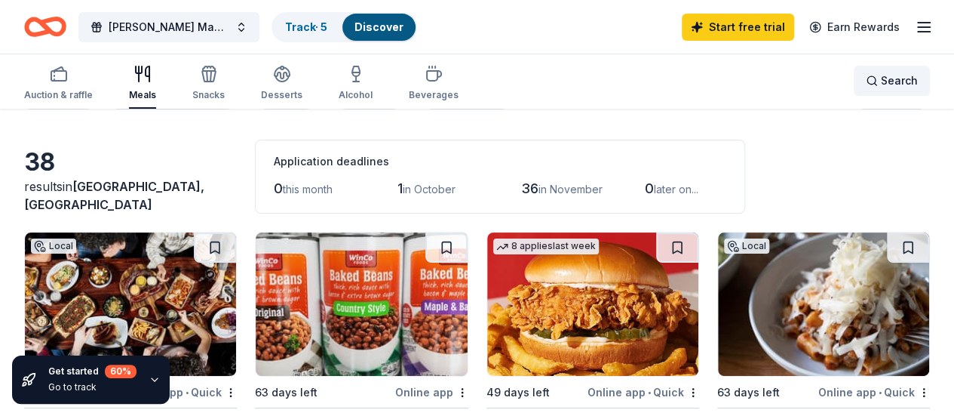
click at [866, 81] on div "Search" at bounding box center [892, 81] width 52 height 18
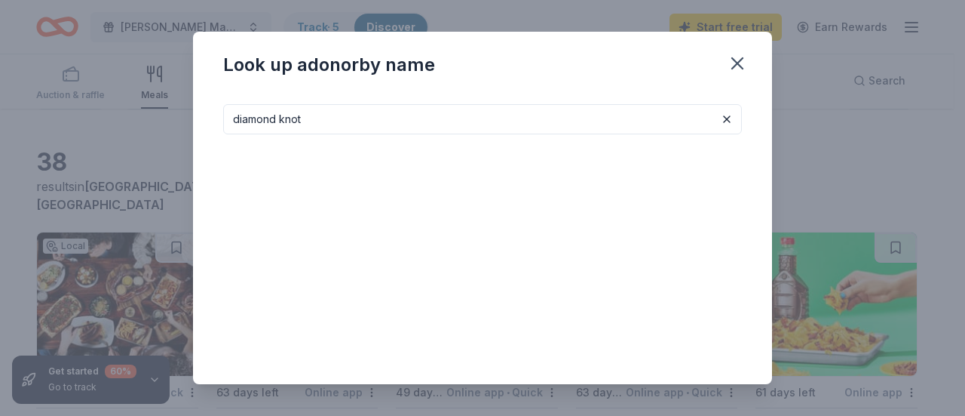
type input "diamond knot"
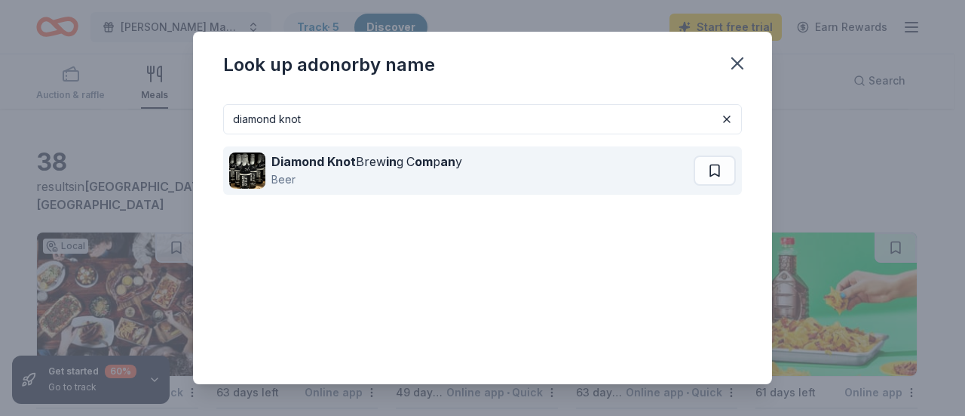
click at [564, 177] on div "Diamond Knot Brew in g C om p an y Beer" at bounding box center [461, 170] width 465 height 48
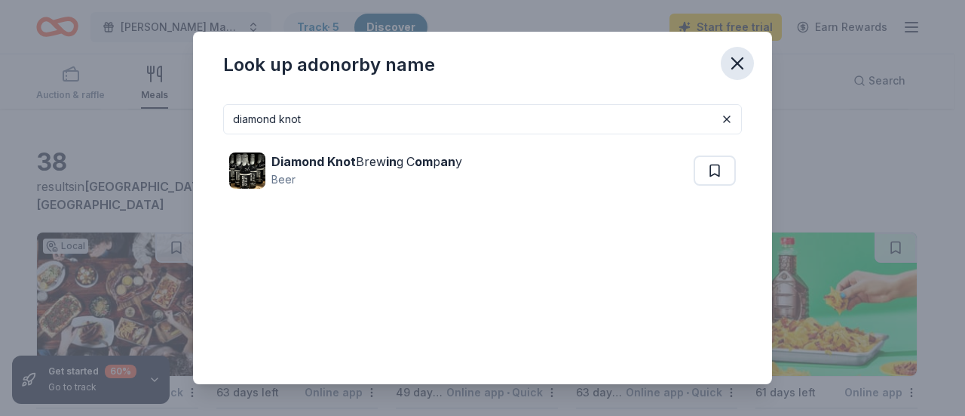
click at [742, 60] on icon "button" at bounding box center [737, 63] width 11 height 11
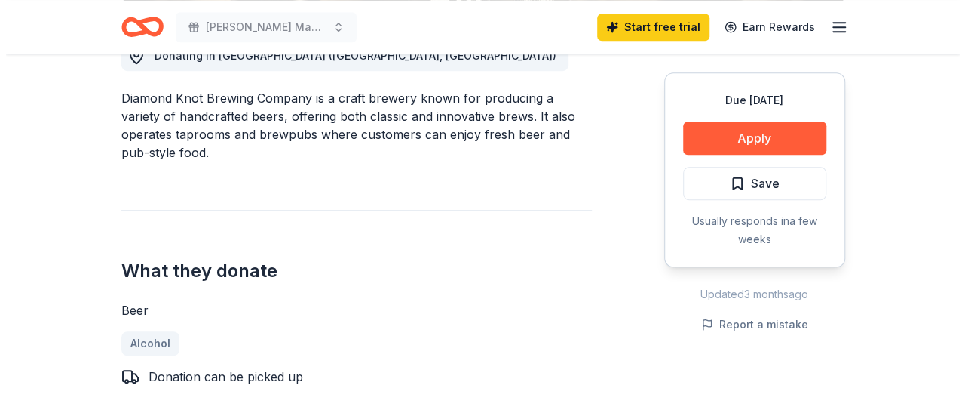
scroll to position [450, 0]
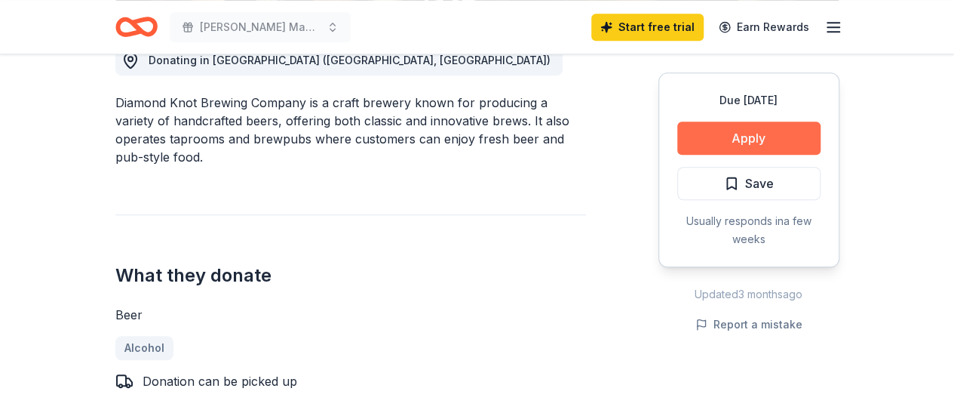
click at [733, 137] on button "Apply" at bounding box center [748, 137] width 143 height 33
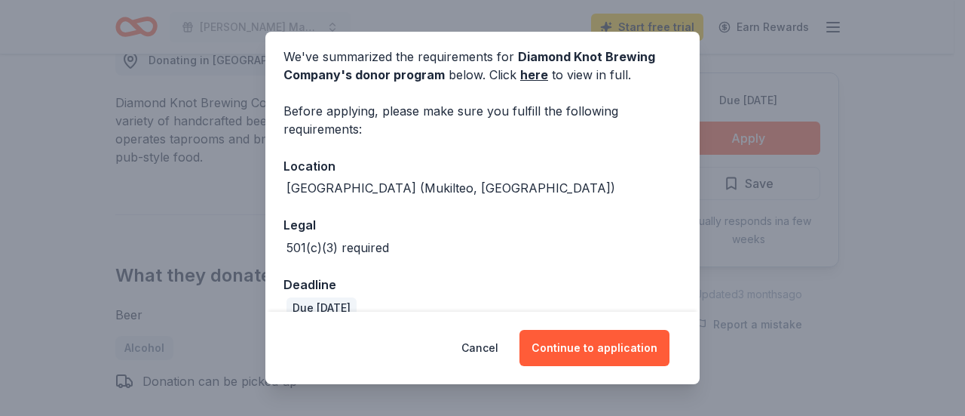
scroll to position [81, 0]
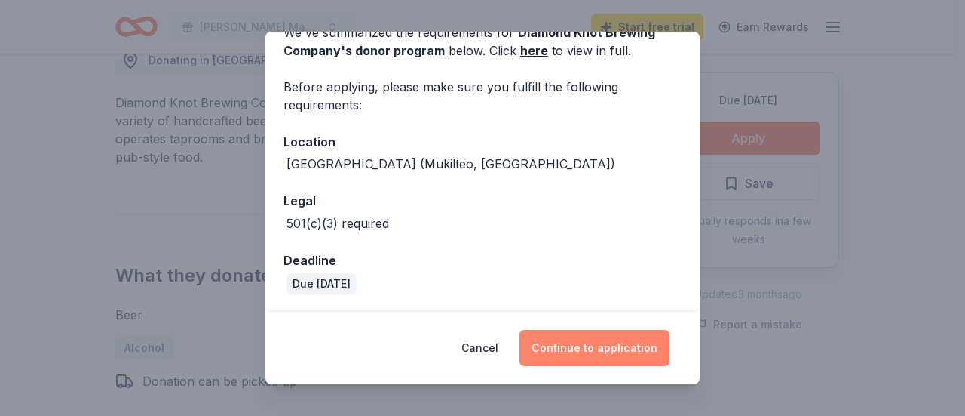
click at [565, 351] on button "Continue to application" at bounding box center [595, 348] width 150 height 36
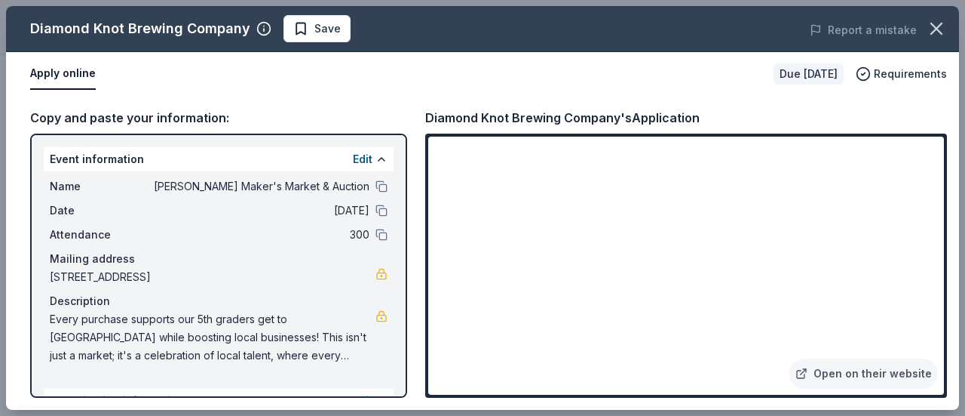
scroll to position [167, 0]
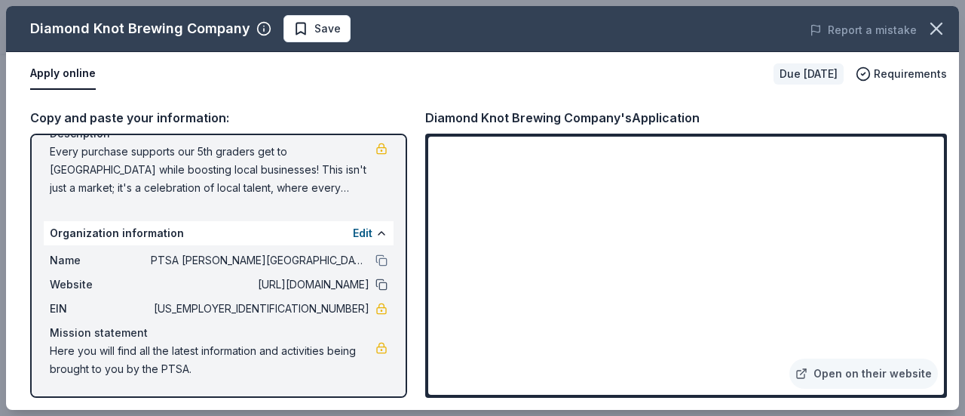
click at [376, 279] on button at bounding box center [382, 284] width 12 height 12
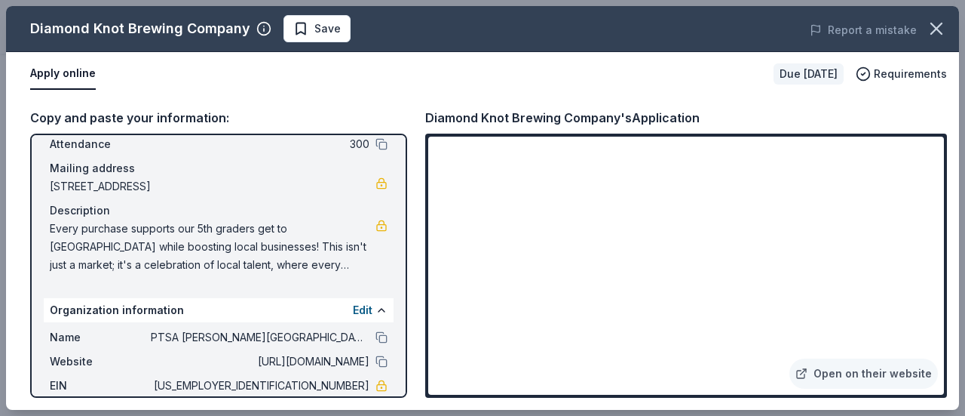
scroll to position [83, 0]
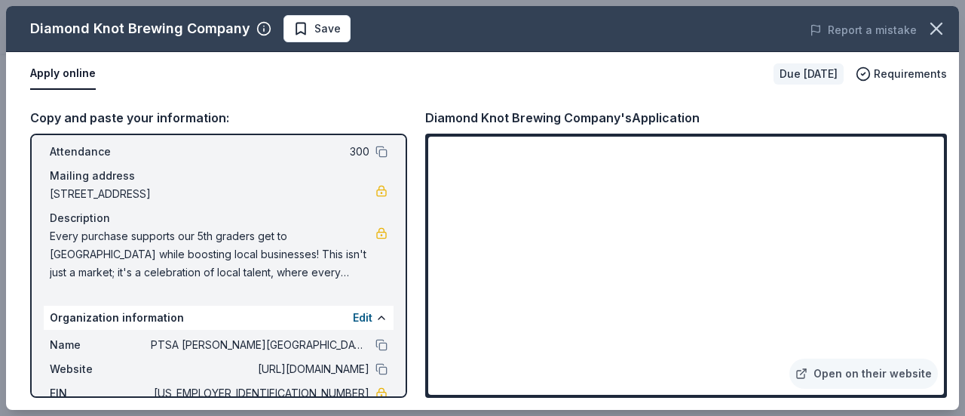
click at [940, 133] on div "Diamond Knot Brewing Company's Application Open on their website" at bounding box center [686, 253] width 522 height 290
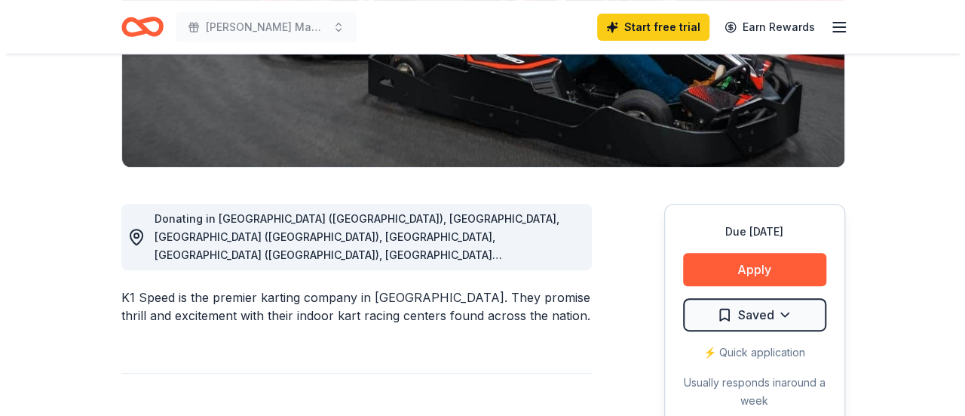
scroll to position [297, 0]
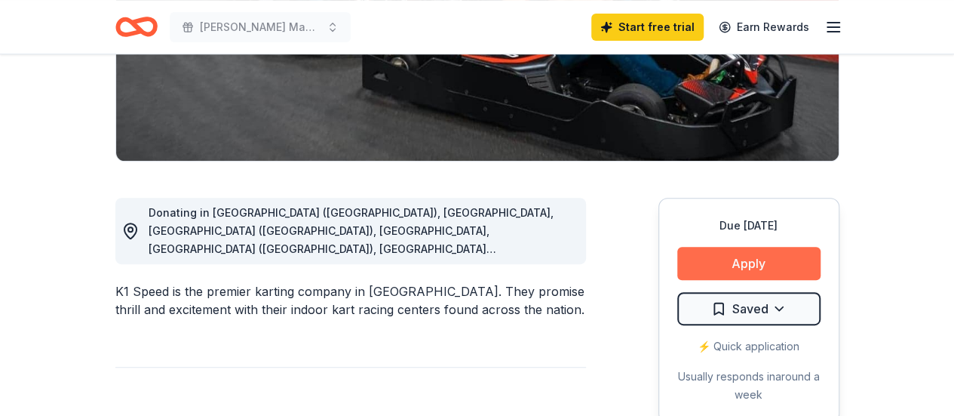
click at [747, 262] on button "Apply" at bounding box center [748, 263] width 143 height 33
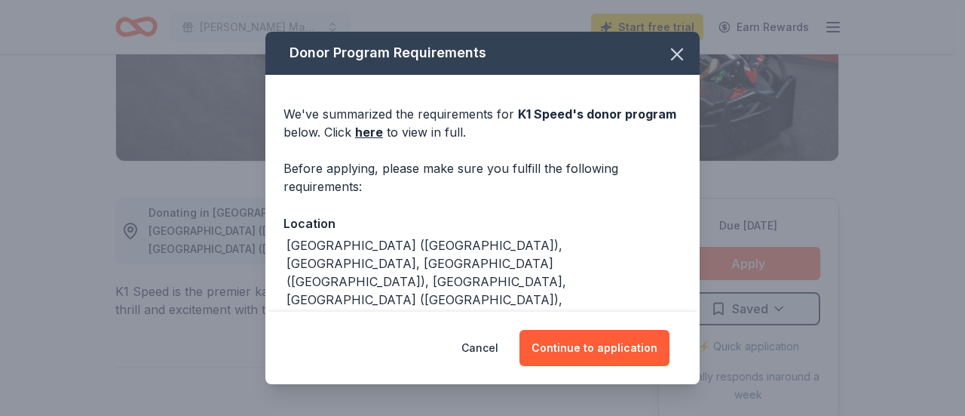
click at [747, 262] on div "Donor Program Requirements We've summarized the requirements for K1 Speed 's do…" at bounding box center [482, 208] width 965 height 416
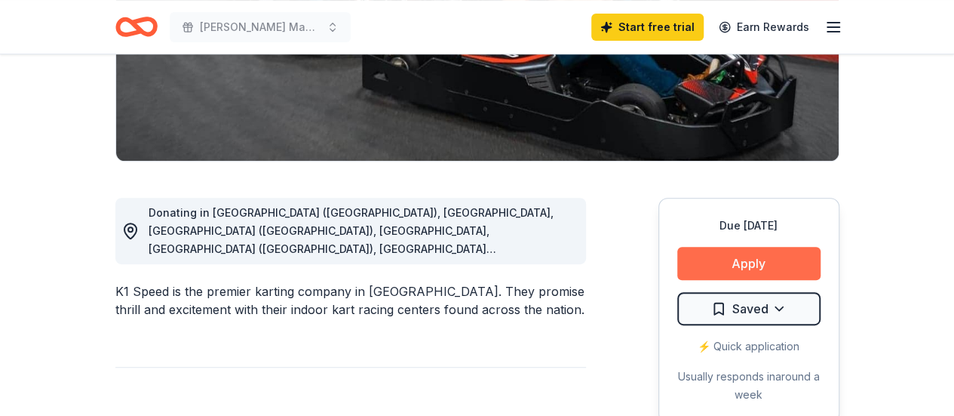
click at [748, 263] on button "Apply" at bounding box center [748, 263] width 143 height 33
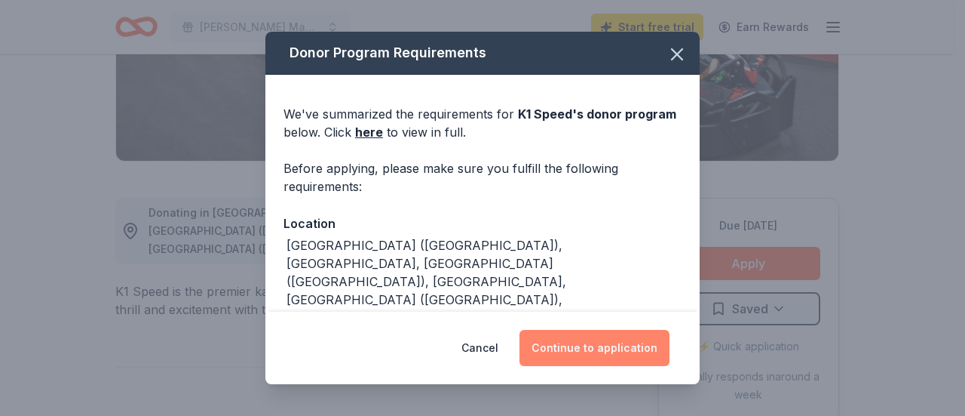
click at [612, 352] on button "Continue to application" at bounding box center [595, 348] width 150 height 36
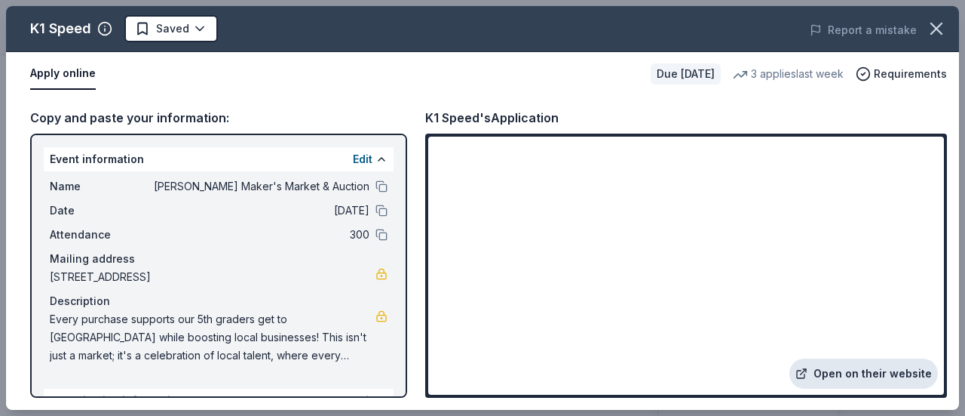
click at [878, 381] on link "Open on their website" at bounding box center [864, 373] width 149 height 30
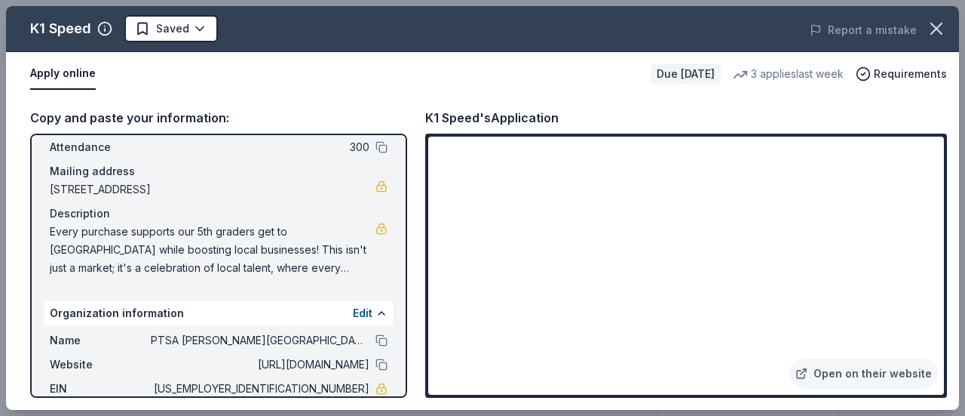
scroll to position [167, 0]
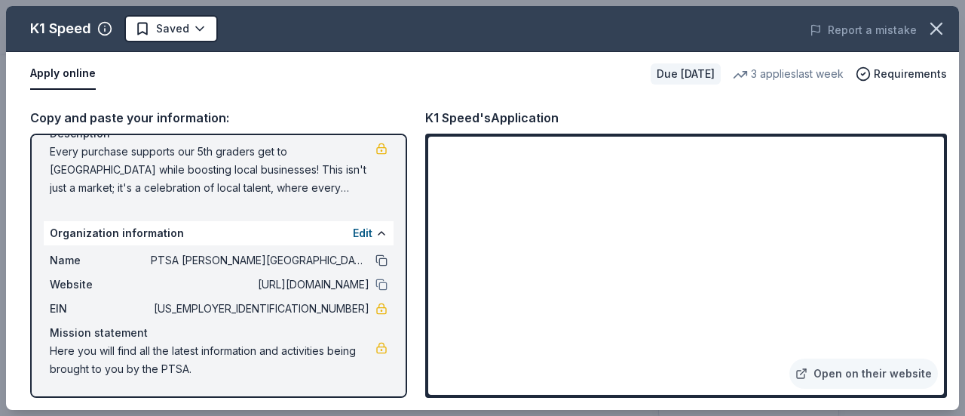
click at [376, 263] on button at bounding box center [382, 260] width 12 height 12
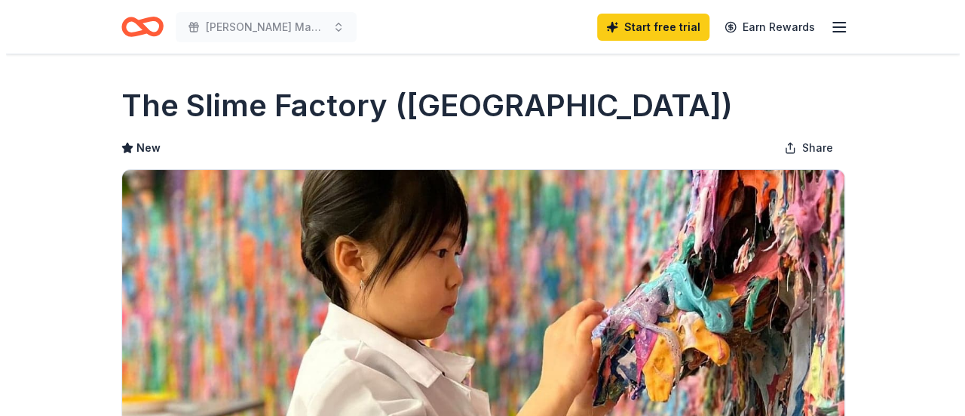
scroll to position [364, 0]
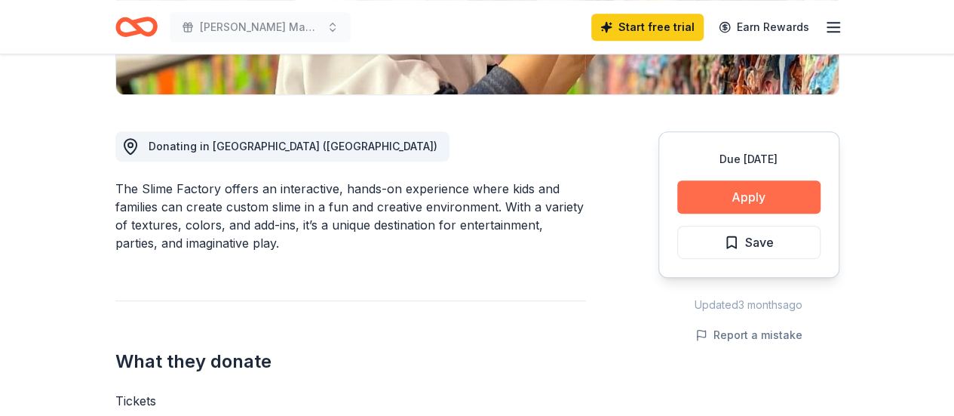
click at [727, 193] on button "Apply" at bounding box center [748, 196] width 143 height 33
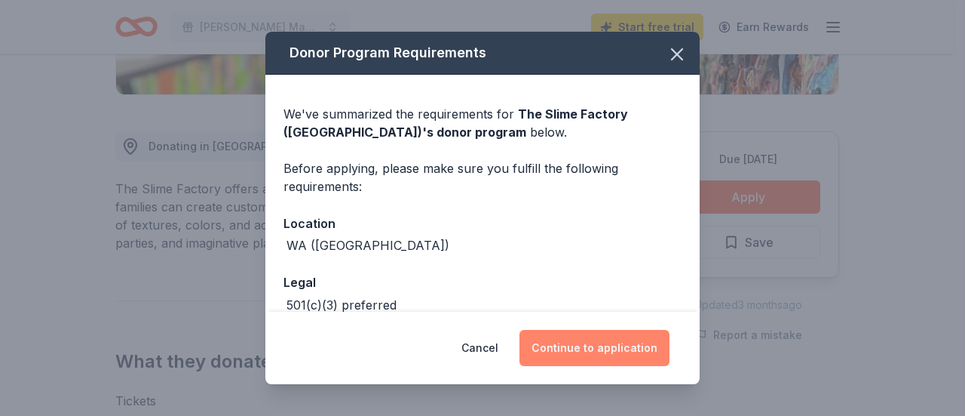
click at [600, 344] on button "Continue to application" at bounding box center [595, 348] width 150 height 36
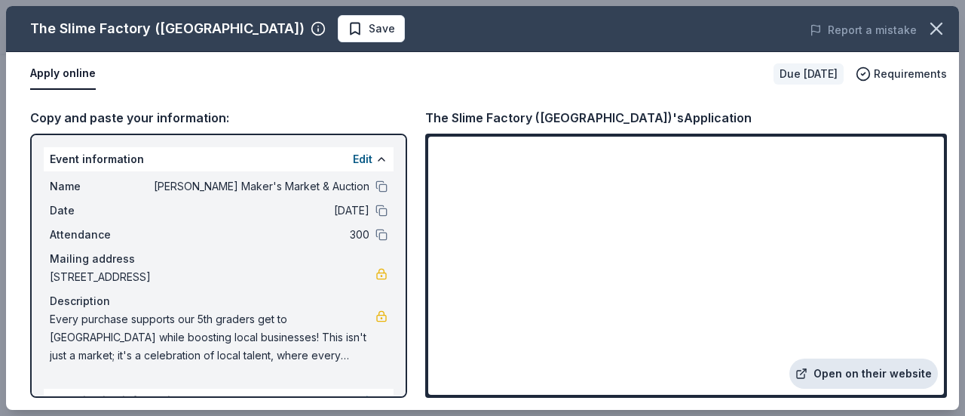
click at [837, 374] on link "Open on their website" at bounding box center [864, 373] width 149 height 30
